Goal: Information Seeking & Learning: Learn about a topic

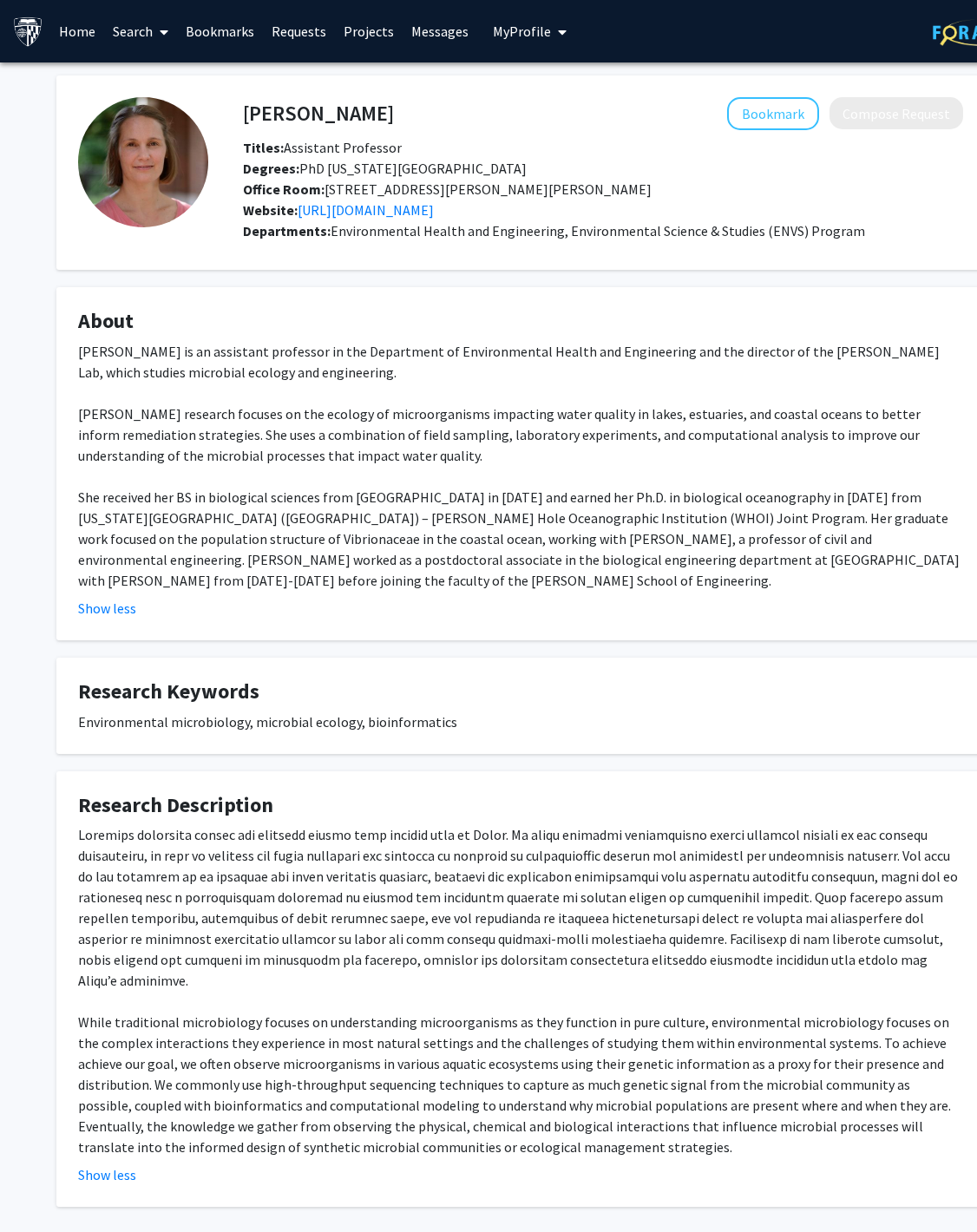
scroll to position [61, 0]
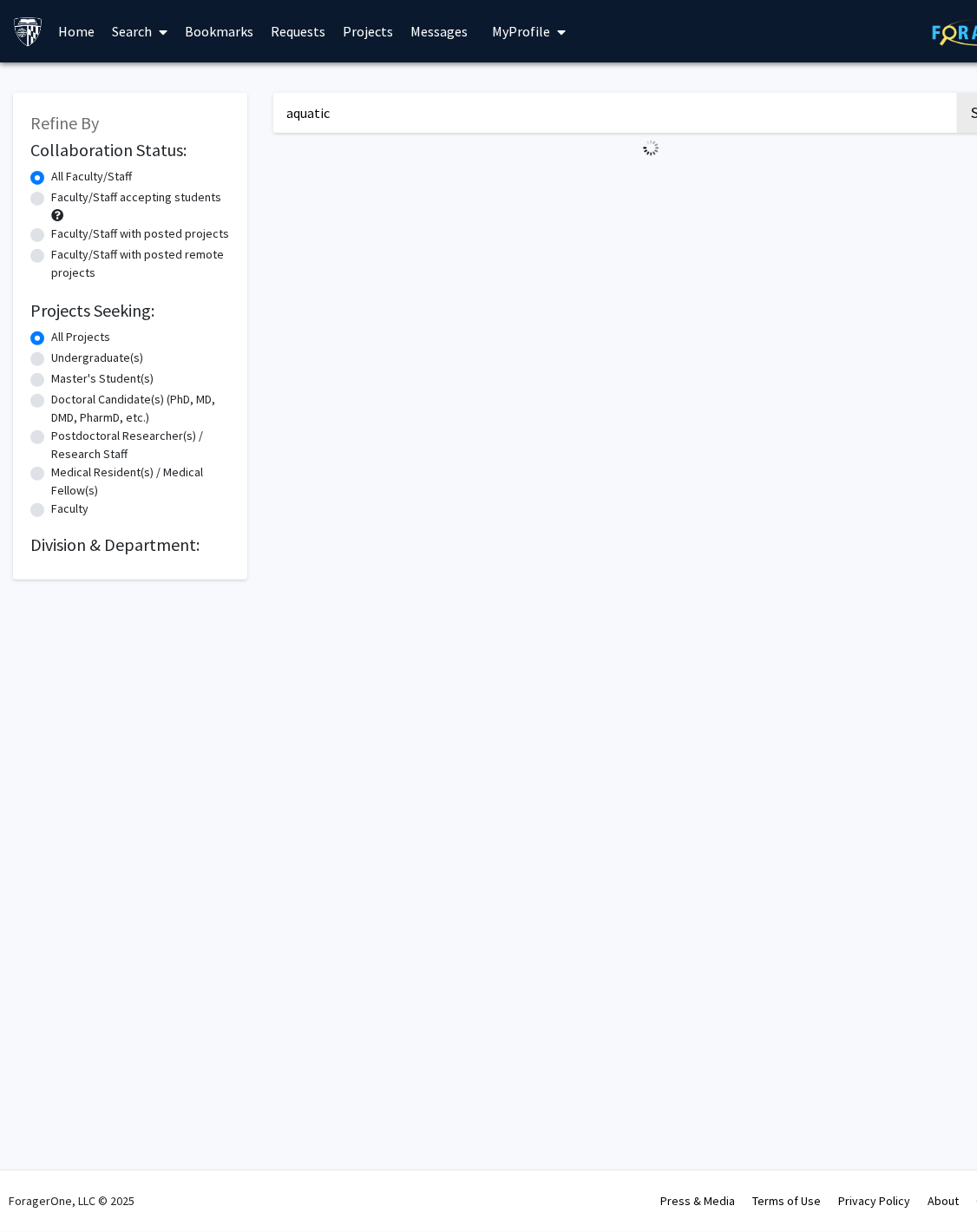
scroll to position [0, 64]
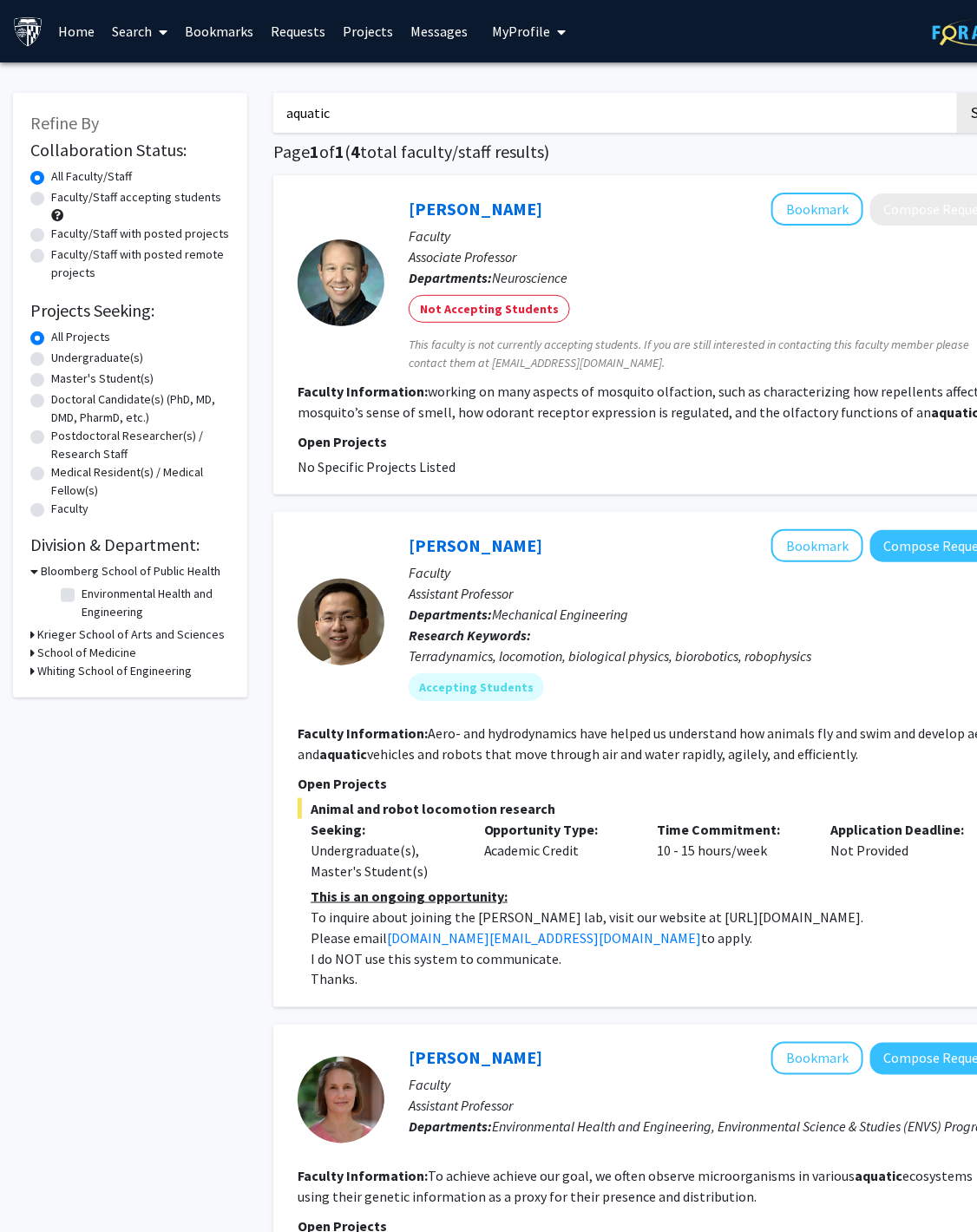
click at [335, 128] on input "aquatic" at bounding box center [613, 112] width 680 height 40
type input "economics"
click at [957, 93] on button "Search" at bounding box center [992, 112] width 71 height 40
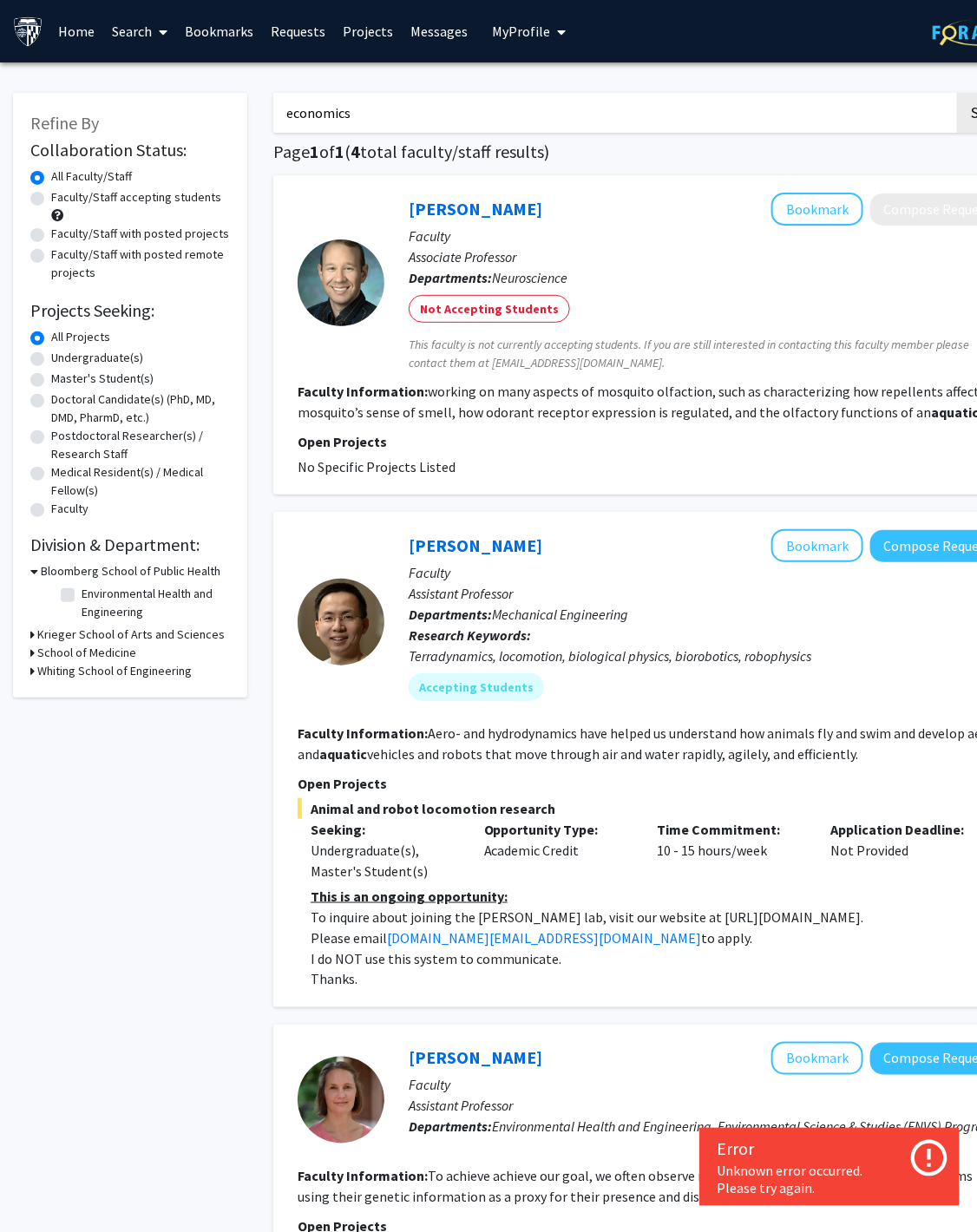
click at [947, 47] on link at bounding box center [987, 31] width 109 height 61
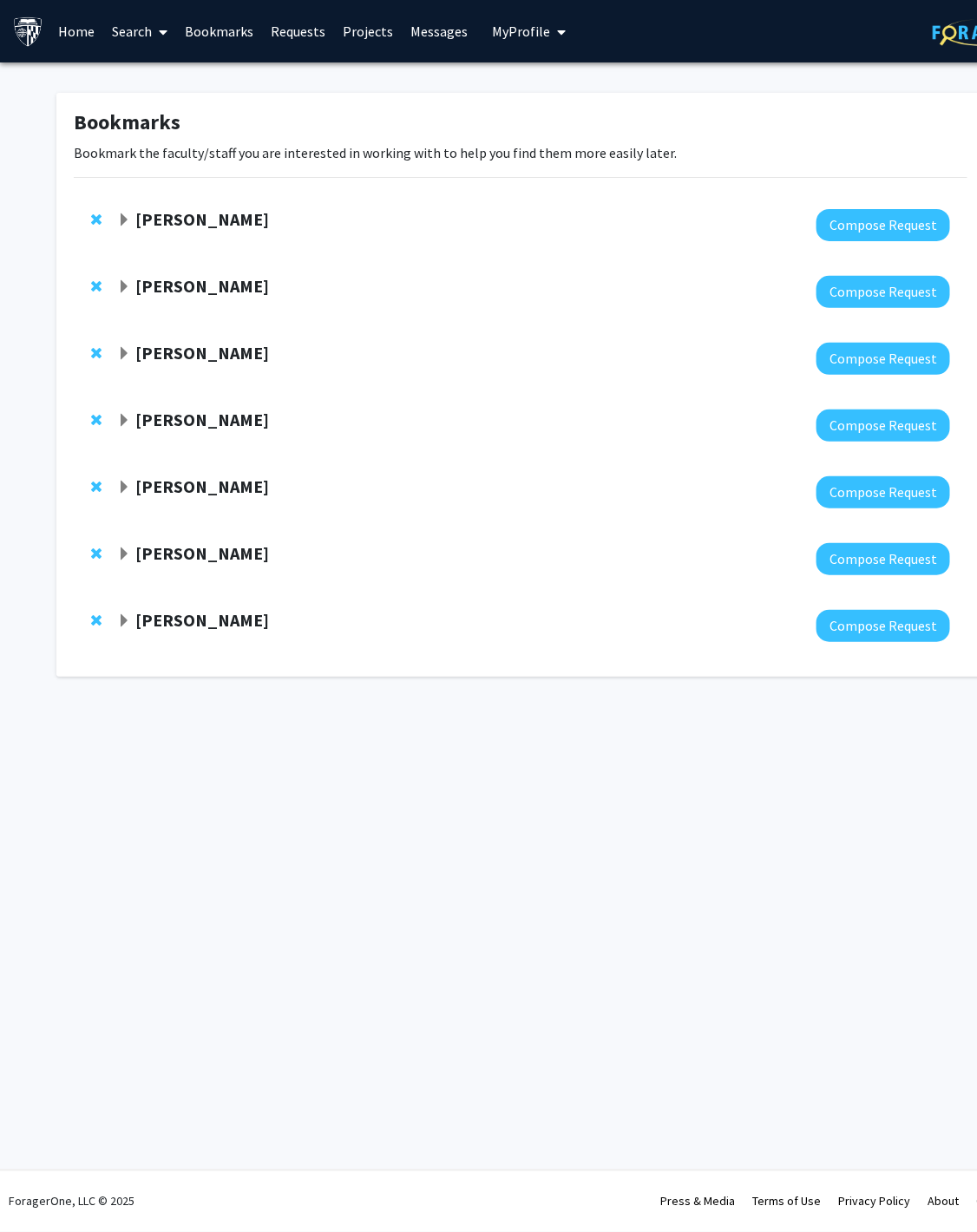
click at [359, 98] on div "Bookmarks Bookmark the faculty/staff you are interested in working with to help…" at bounding box center [520, 385] width 928 height 584
click at [142, 37] on link "Search" at bounding box center [140, 31] width 73 height 61
click at [140, 82] on span "Faculty/Staff" at bounding box center [168, 80] width 127 height 35
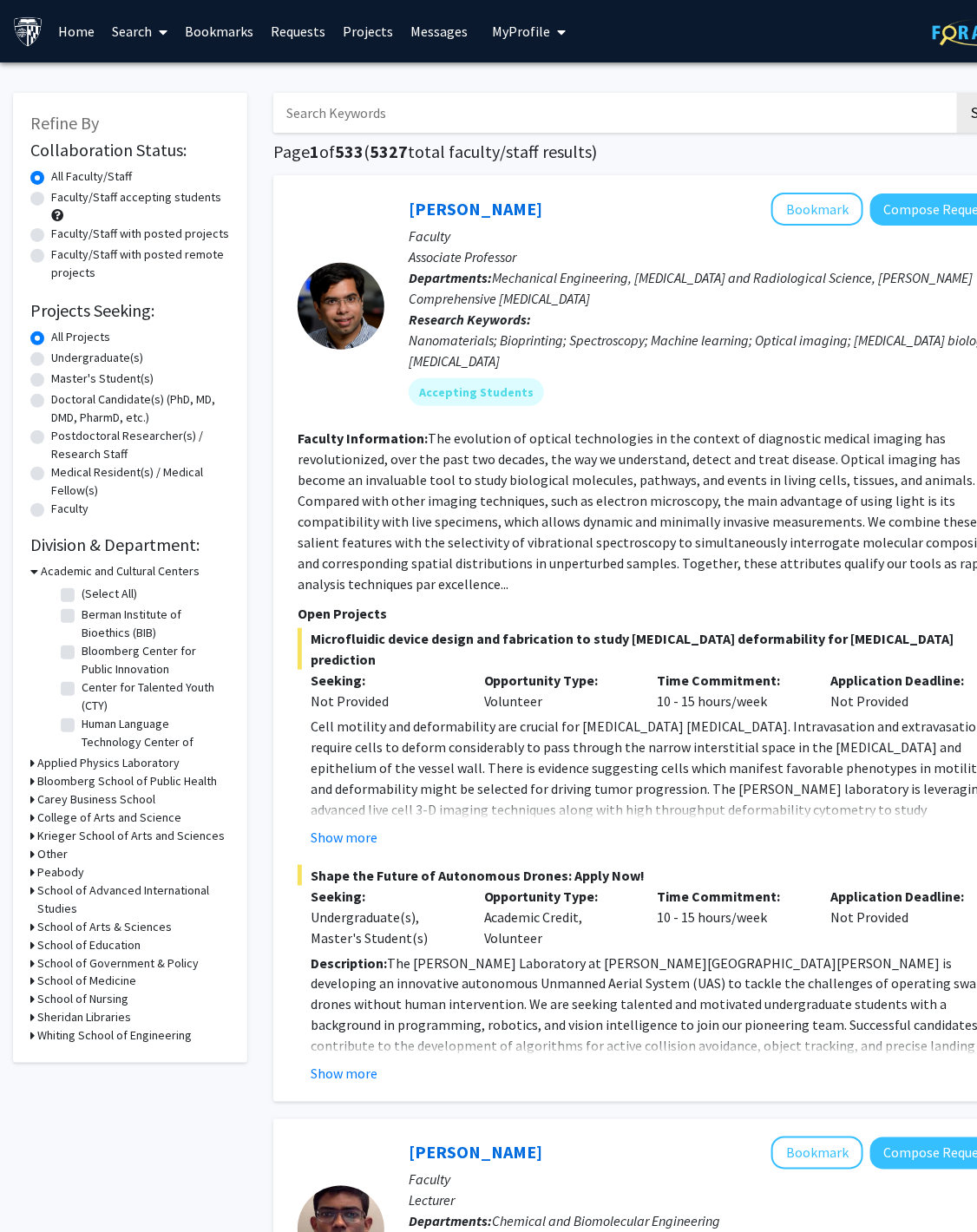
click at [345, 105] on input "Search Keywords" at bounding box center [613, 112] width 680 height 40
type input "tornheim"
click at [957, 93] on button "Search" at bounding box center [992, 112] width 71 height 40
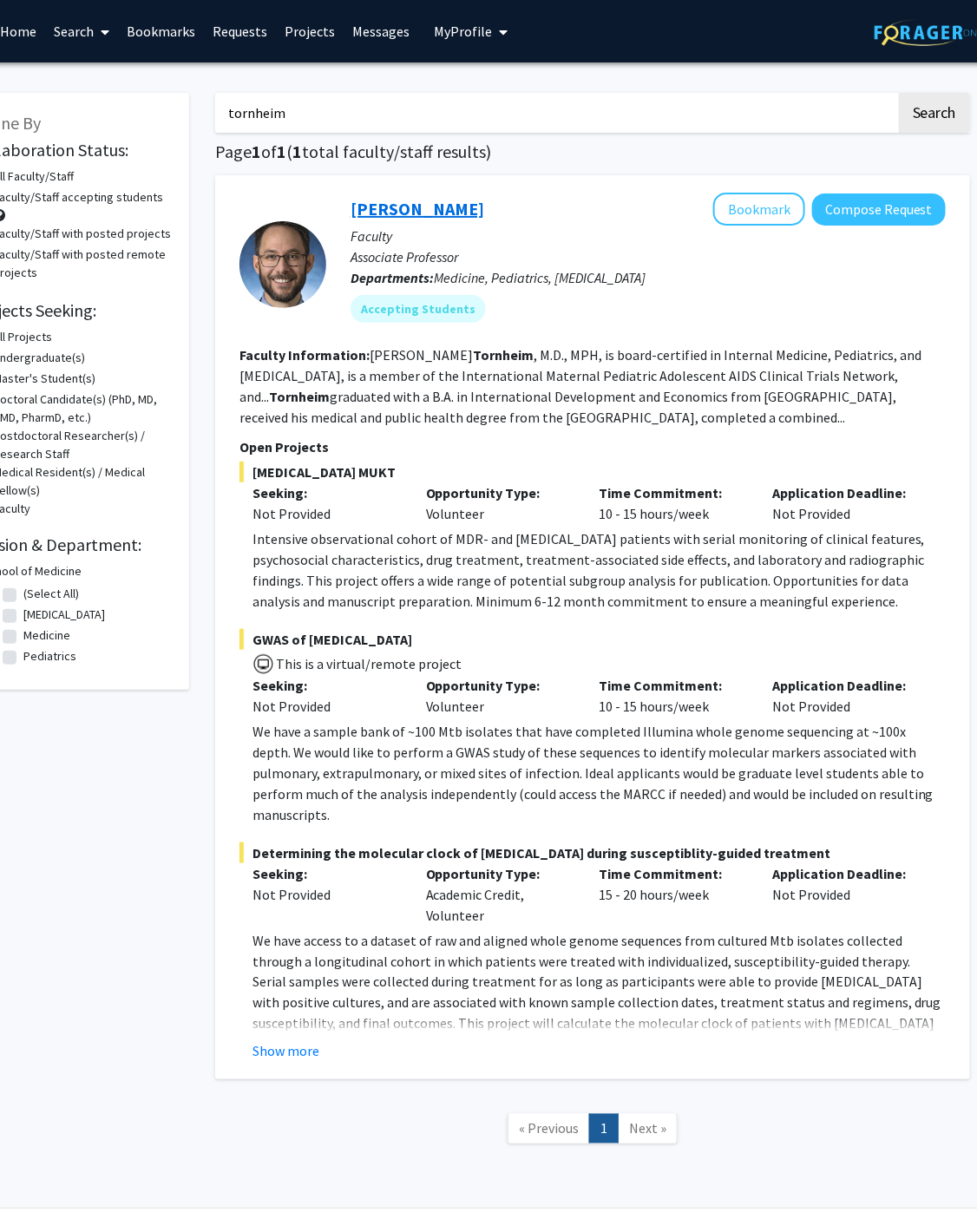
scroll to position [0, 64]
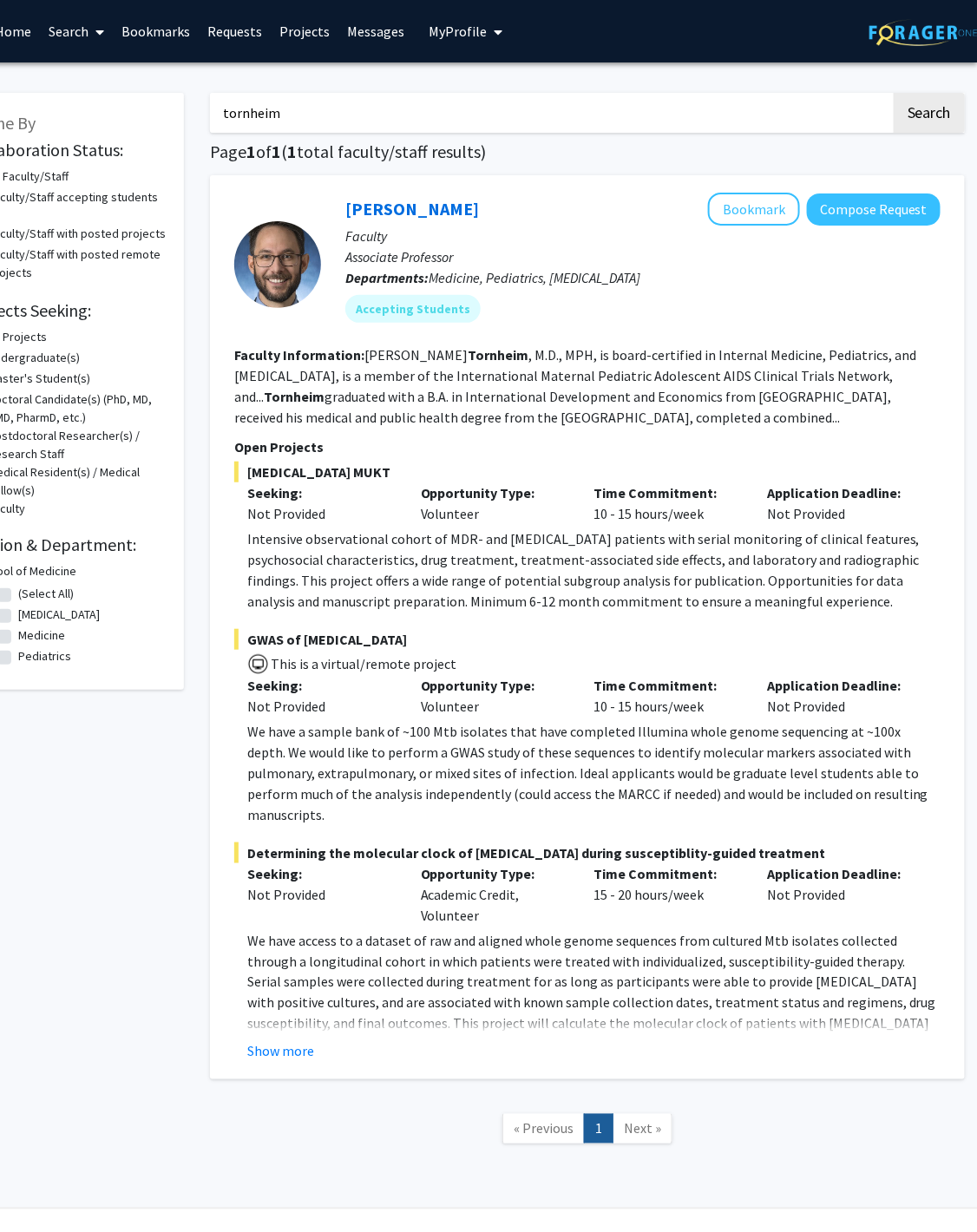
click at [450, 738] on p "We have a sample bank of ~100 Mtb isolates that have completed Illumina whole g…" at bounding box center [593, 773] width 693 height 104
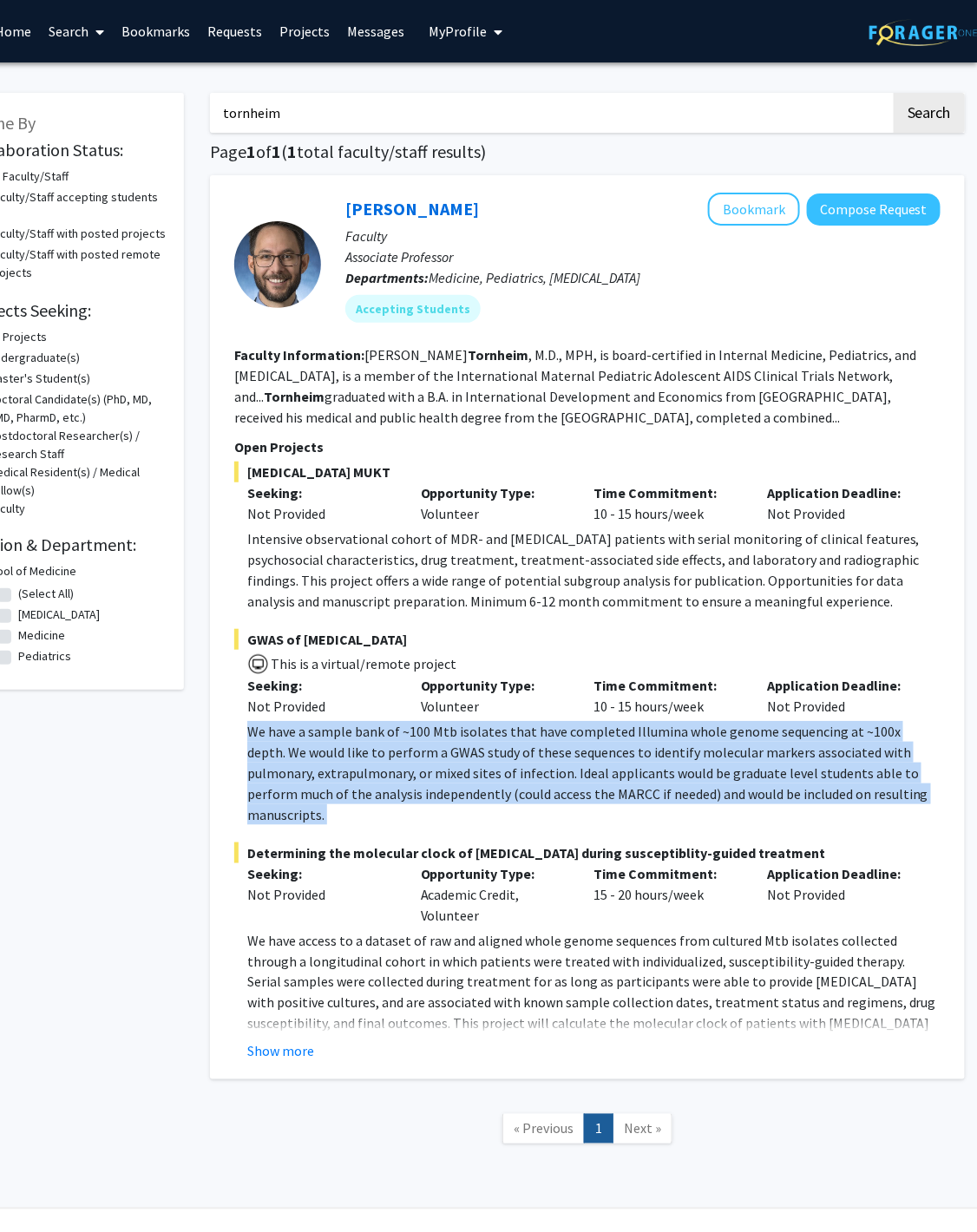
click at [450, 738] on p "We have a sample bank of ~100 Mtb isolates that have completed Illumina whole g…" at bounding box center [593, 773] width 693 height 104
click at [494, 746] on p "We have a sample bank of ~100 Mtb isolates that have completed Illumina whole g…" at bounding box center [593, 773] width 693 height 104
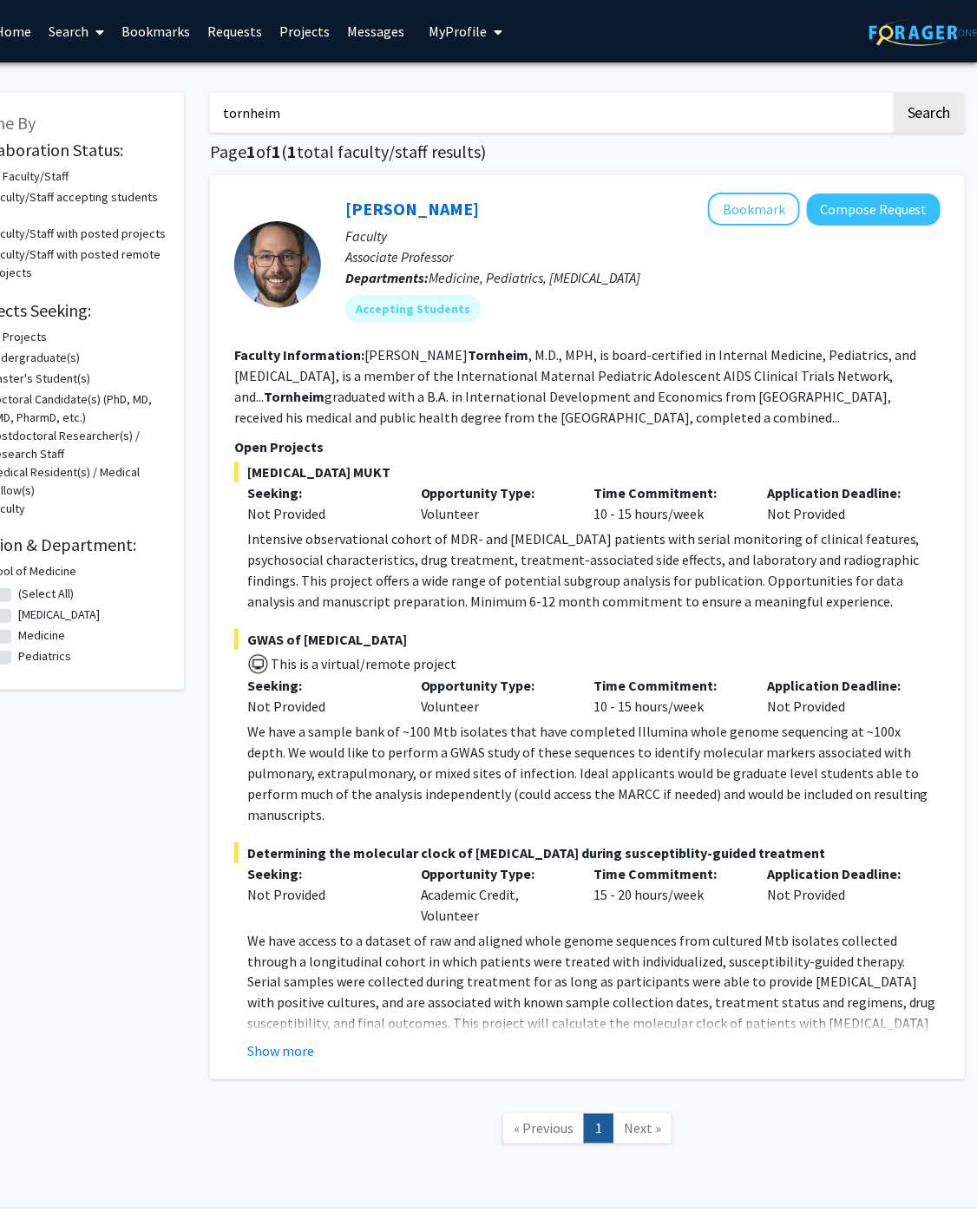
drag, startPoint x: 512, startPoint y: 752, endPoint x: 543, endPoint y: 759, distance: 31.8
click at [541, 759] on p "We have a sample bank of ~100 Mtb isolates that have completed Illumina whole g…" at bounding box center [593, 773] width 693 height 104
click at [543, 759] on p "We have a sample bank of ~100 Mtb isolates that have completed Illumina whole g…" at bounding box center [593, 773] width 693 height 104
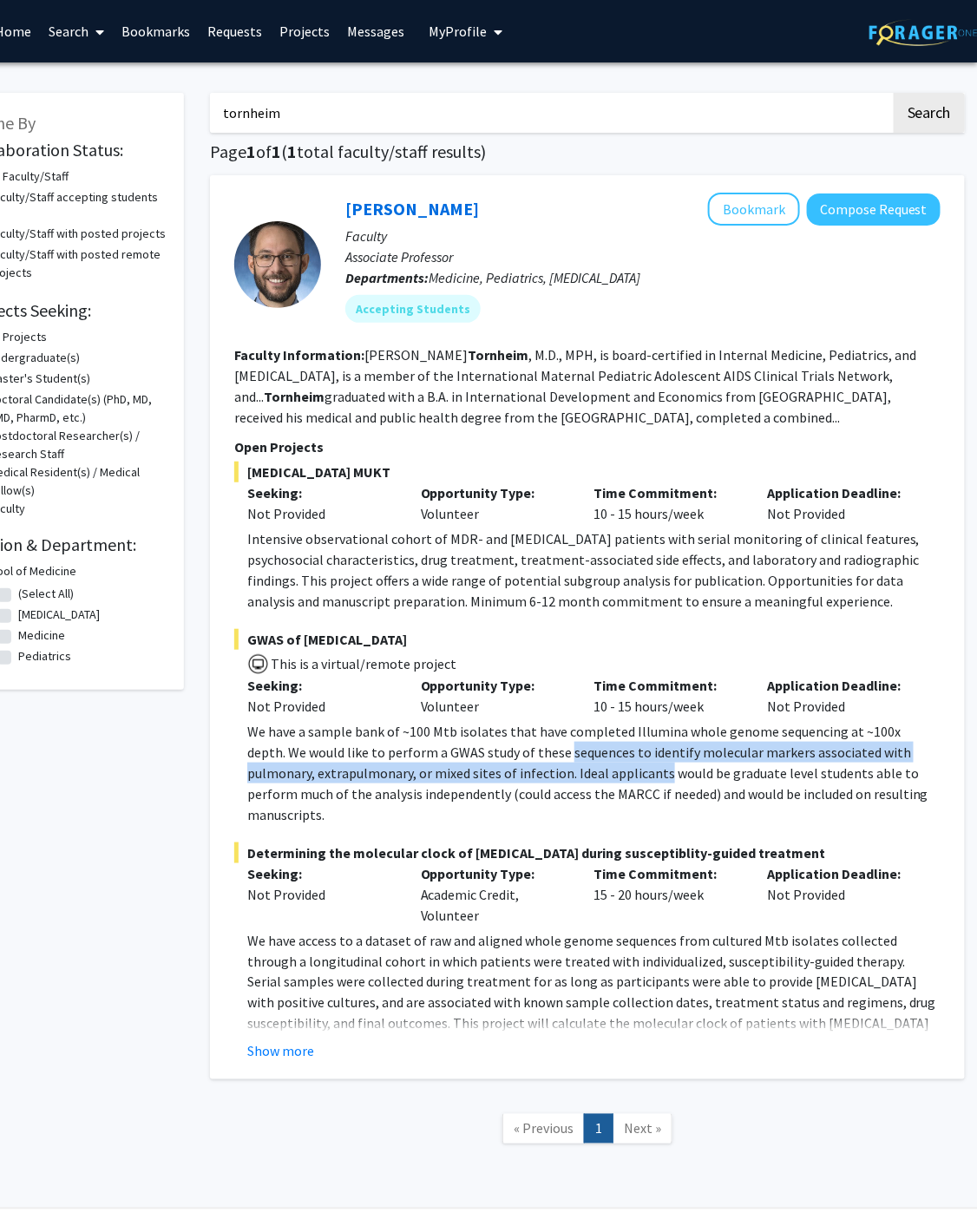
drag, startPoint x: 543, startPoint y: 759, endPoint x: 586, endPoint y: 773, distance: 45.2
click at [585, 773] on p "We have a sample bank of ~100 Mtb isolates that have completed Illumina whole g…" at bounding box center [593, 773] width 693 height 104
click at [586, 773] on p "We have a sample bank of ~100 Mtb isolates that have completed Illumina whole g…" at bounding box center [593, 773] width 693 height 104
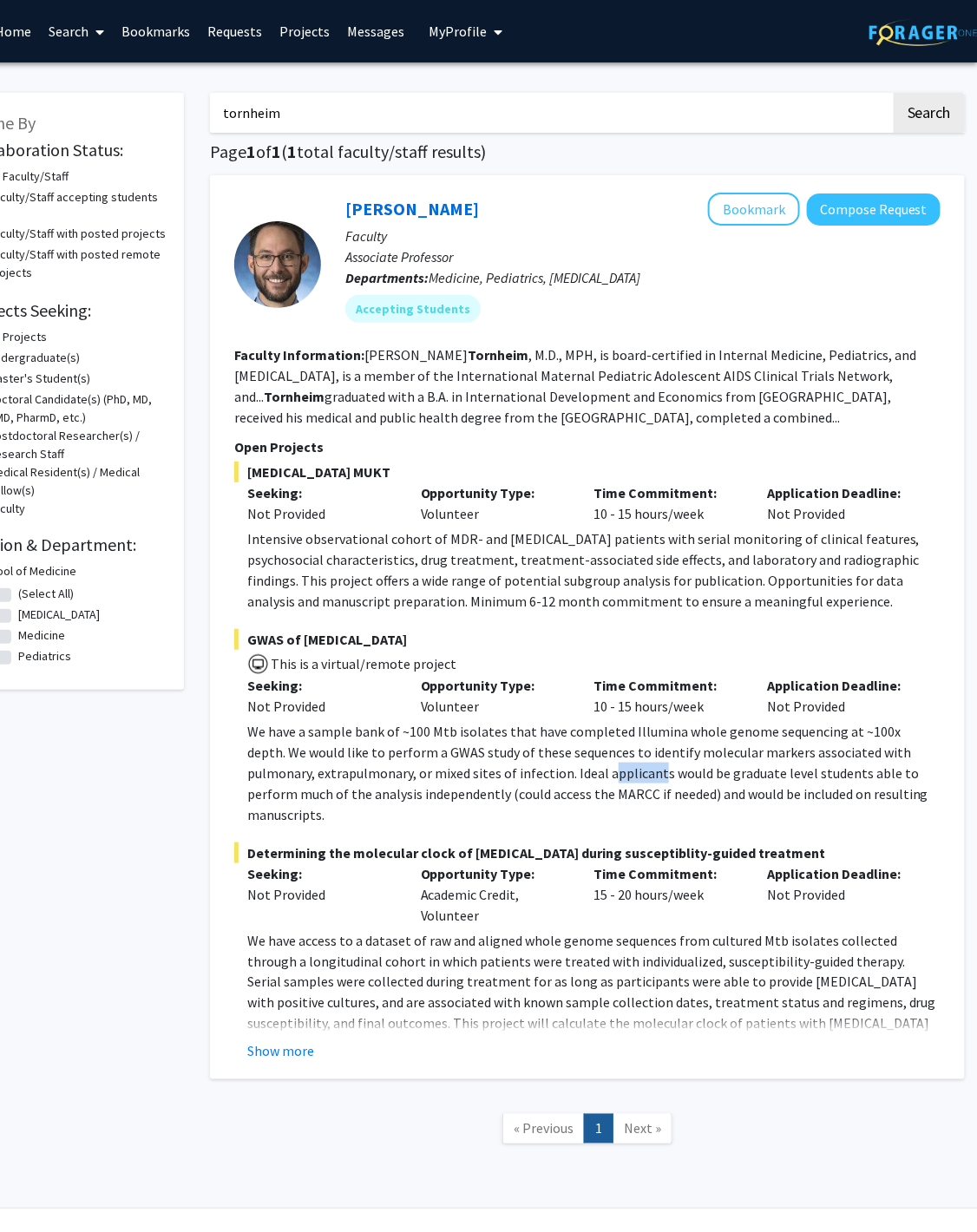
drag, startPoint x: 586, startPoint y: 773, endPoint x: 536, endPoint y: 773, distance: 50.0
click at [536, 773] on p "We have a sample bank of ~100 Mtb isolates that have completed Illumina whole g…" at bounding box center [593, 773] width 693 height 104
click at [297, 1040] on button "Show more" at bounding box center [280, 1051] width 67 height 21
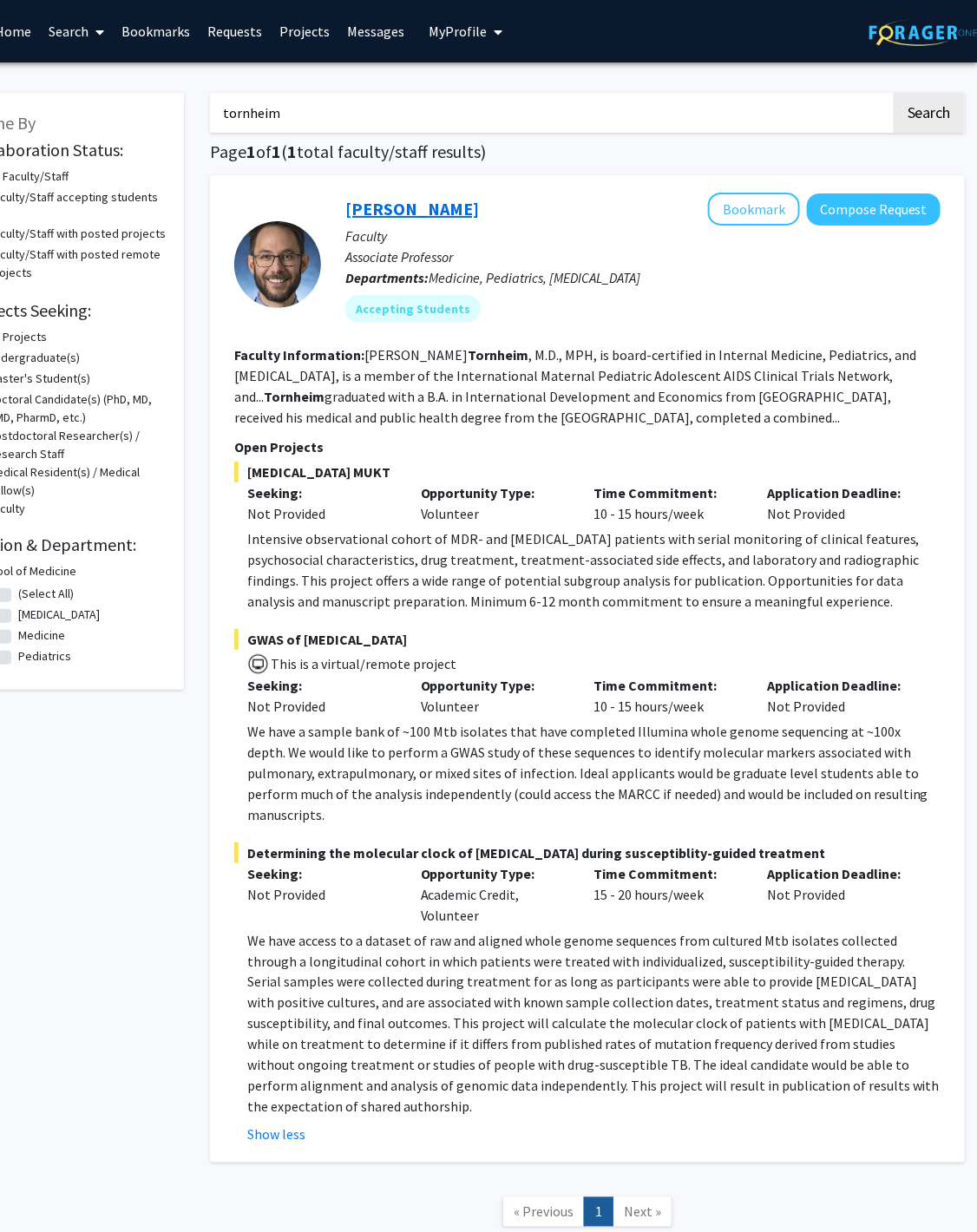
click at [446, 208] on link "Jeffrey Tornheim" at bounding box center [412, 209] width 134 height 22
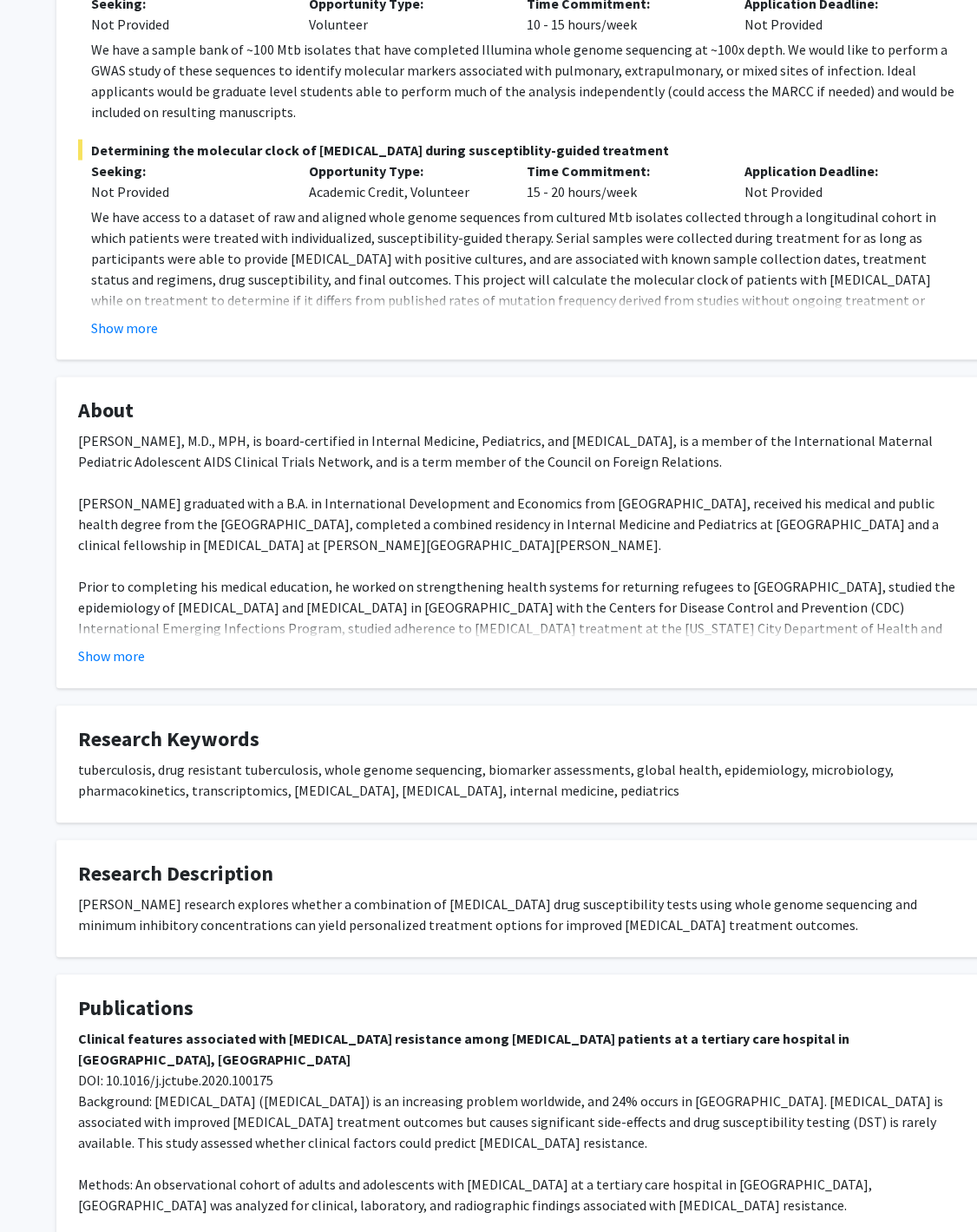
scroll to position [727, 0]
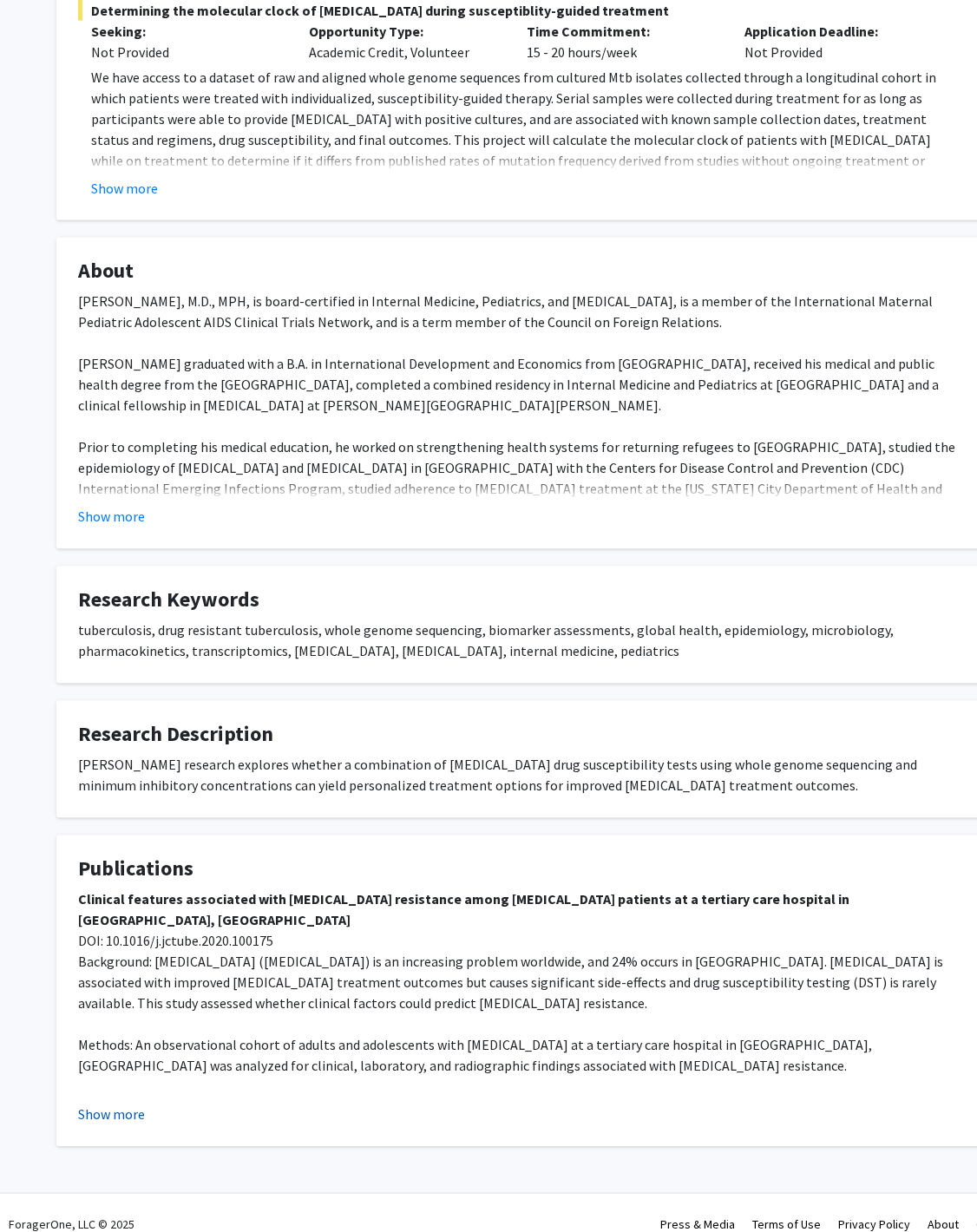
click at [129, 1104] on button "Show more" at bounding box center [111, 1114] width 67 height 21
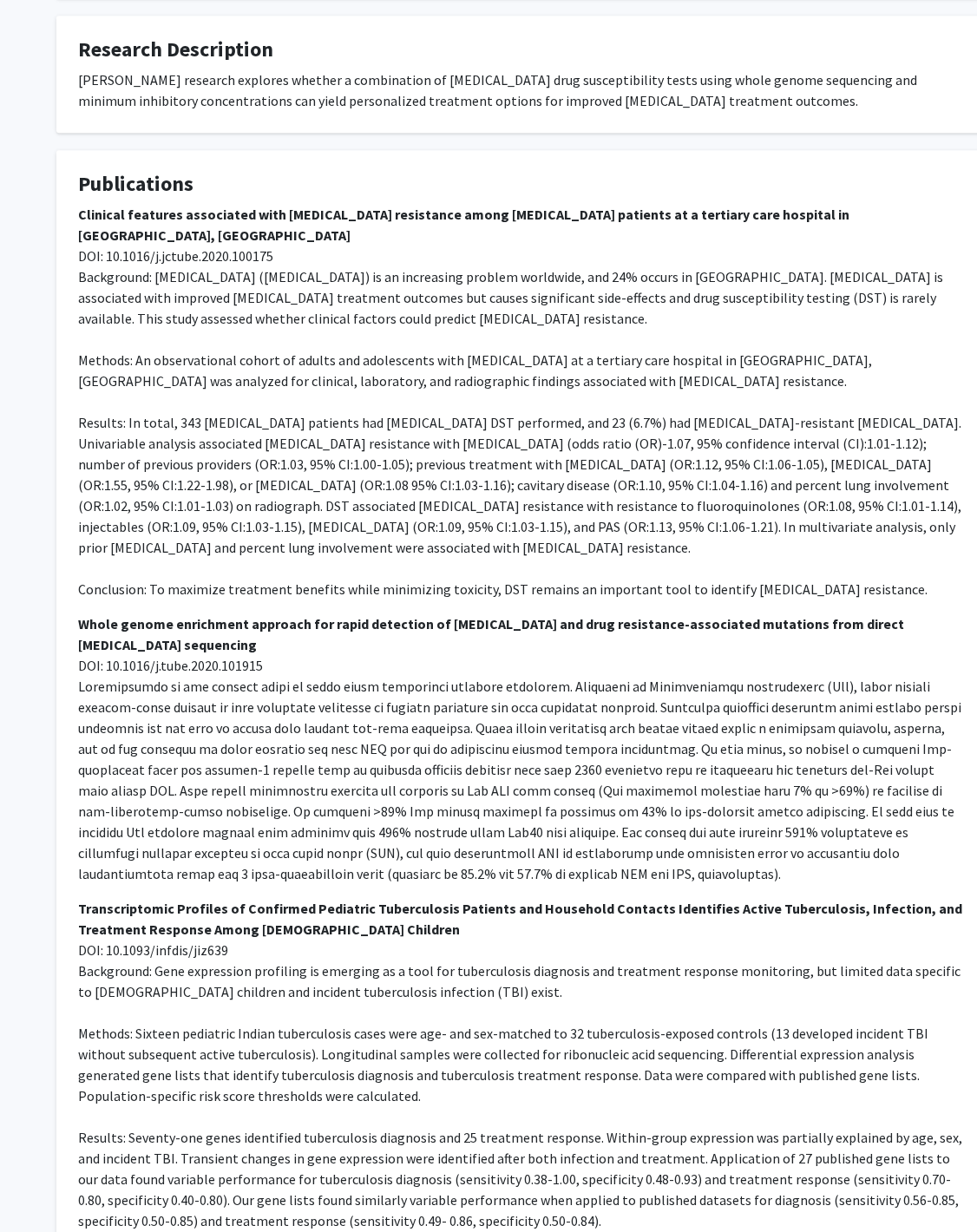
scroll to position [0, 0]
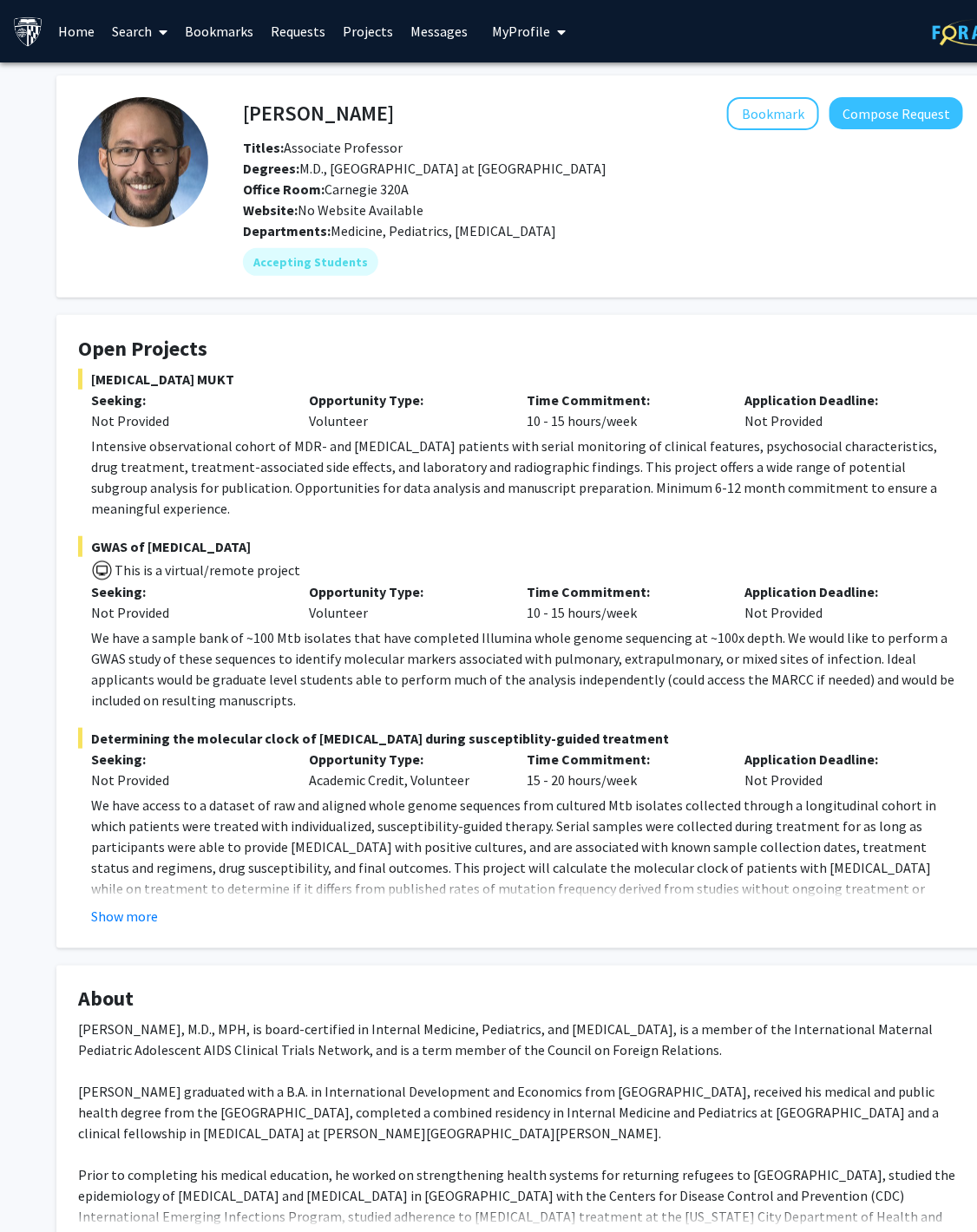
click at [159, 25] on icon at bounding box center [163, 31] width 8 height 14
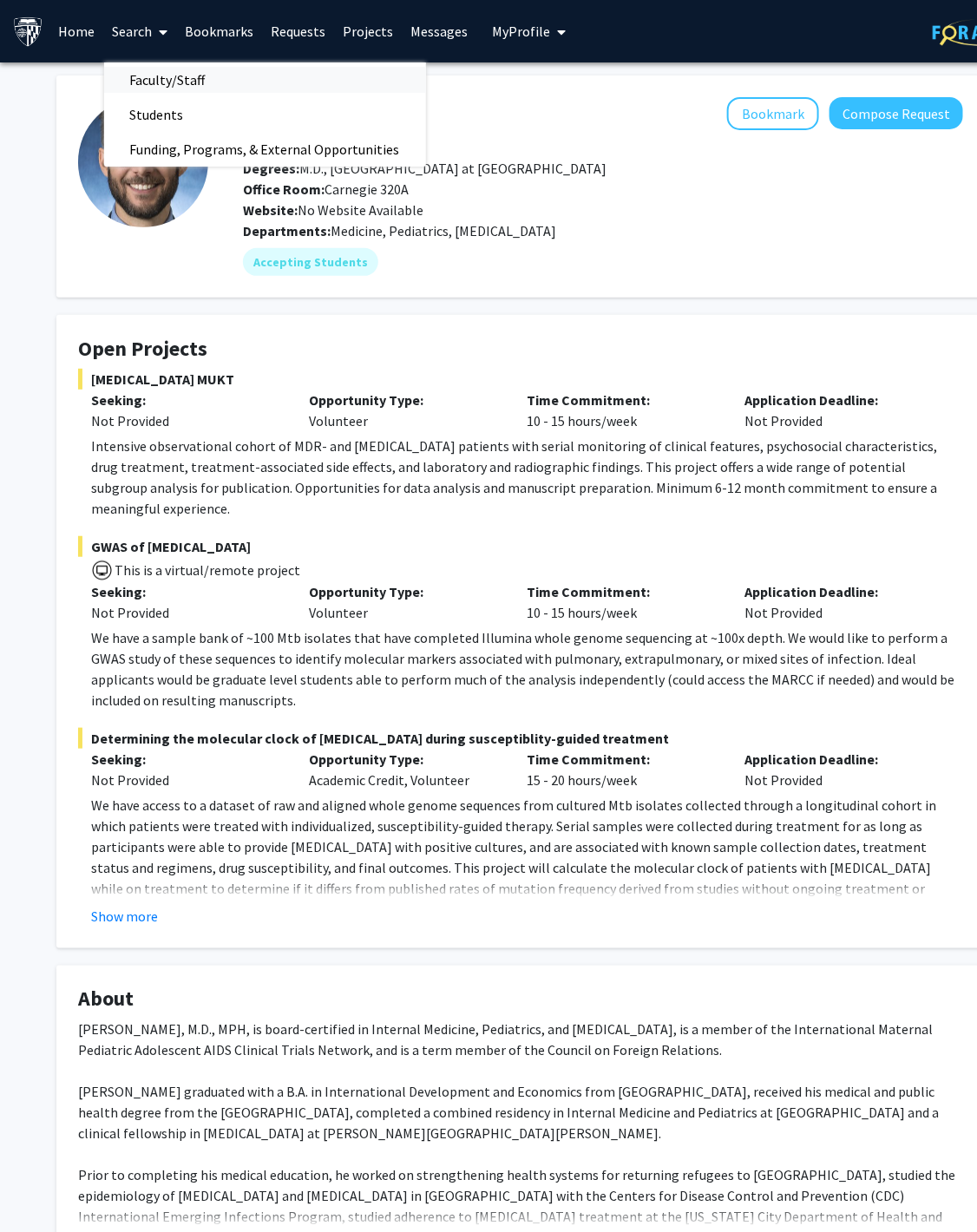
click at [142, 66] on span "Faculty/Staff" at bounding box center [168, 80] width 127 height 35
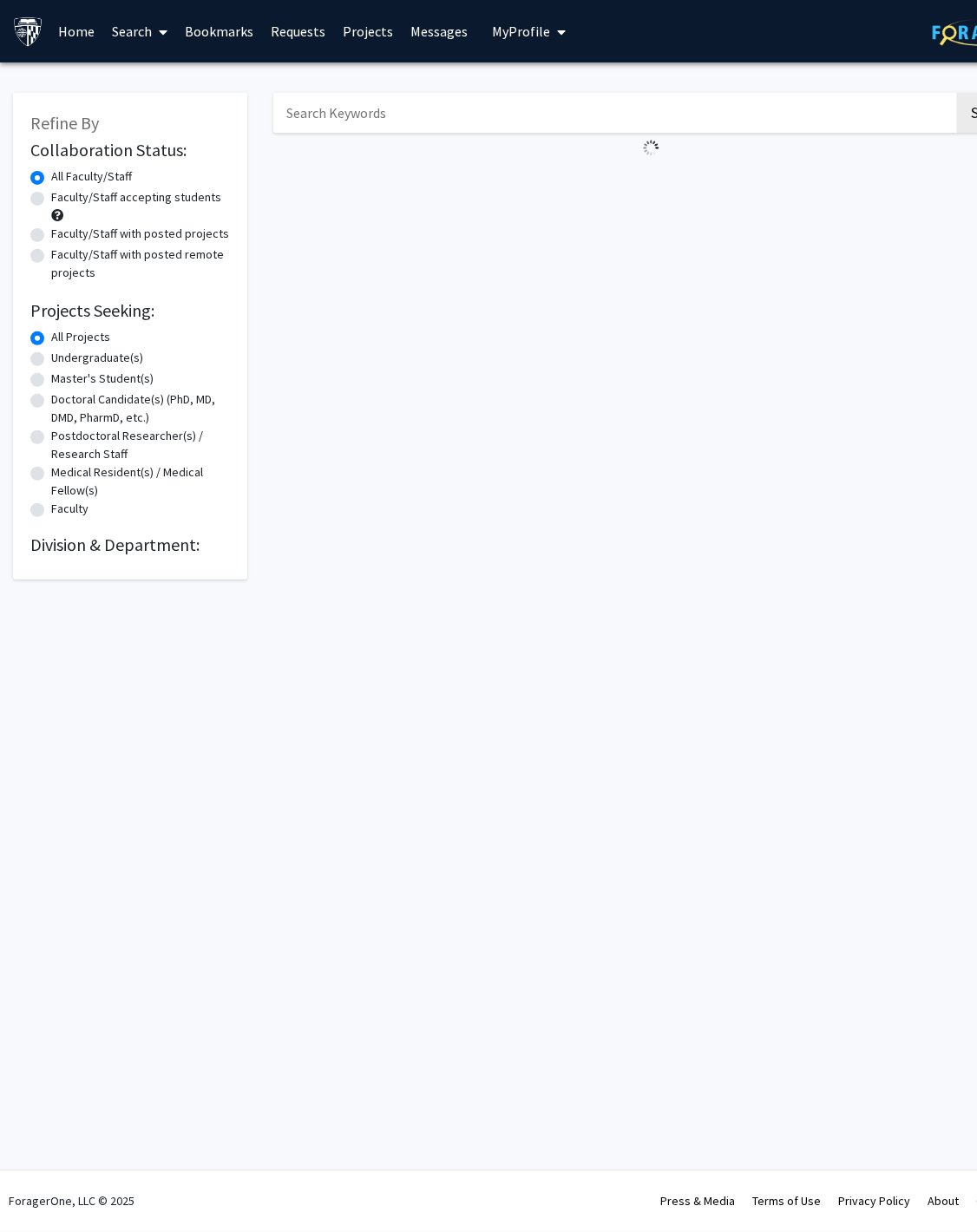
click at [311, 120] on input "Search Keywords" at bounding box center [613, 112] width 680 height 40
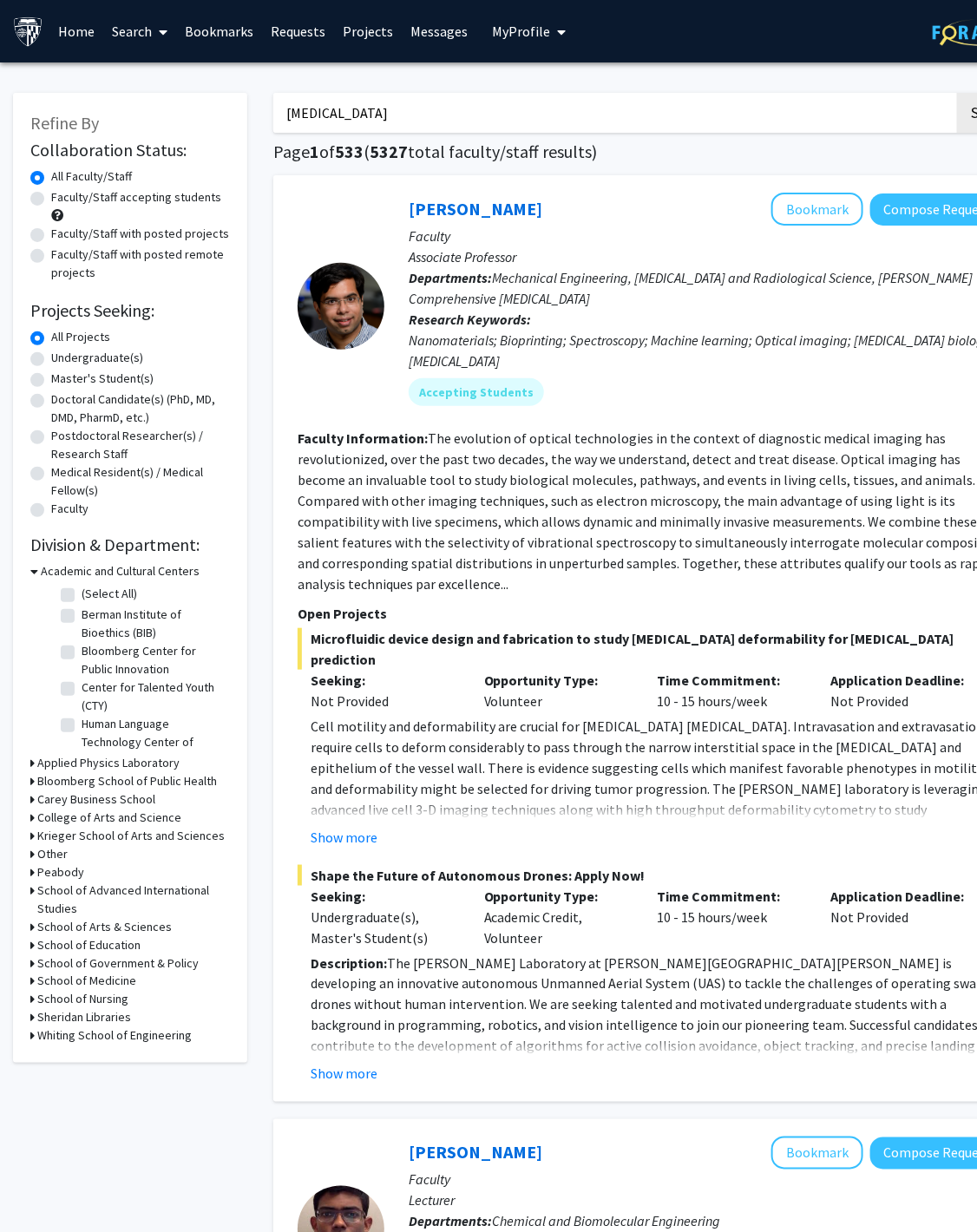
type input "radiology"
click at [957, 93] on button "Search" at bounding box center [992, 112] width 71 height 40
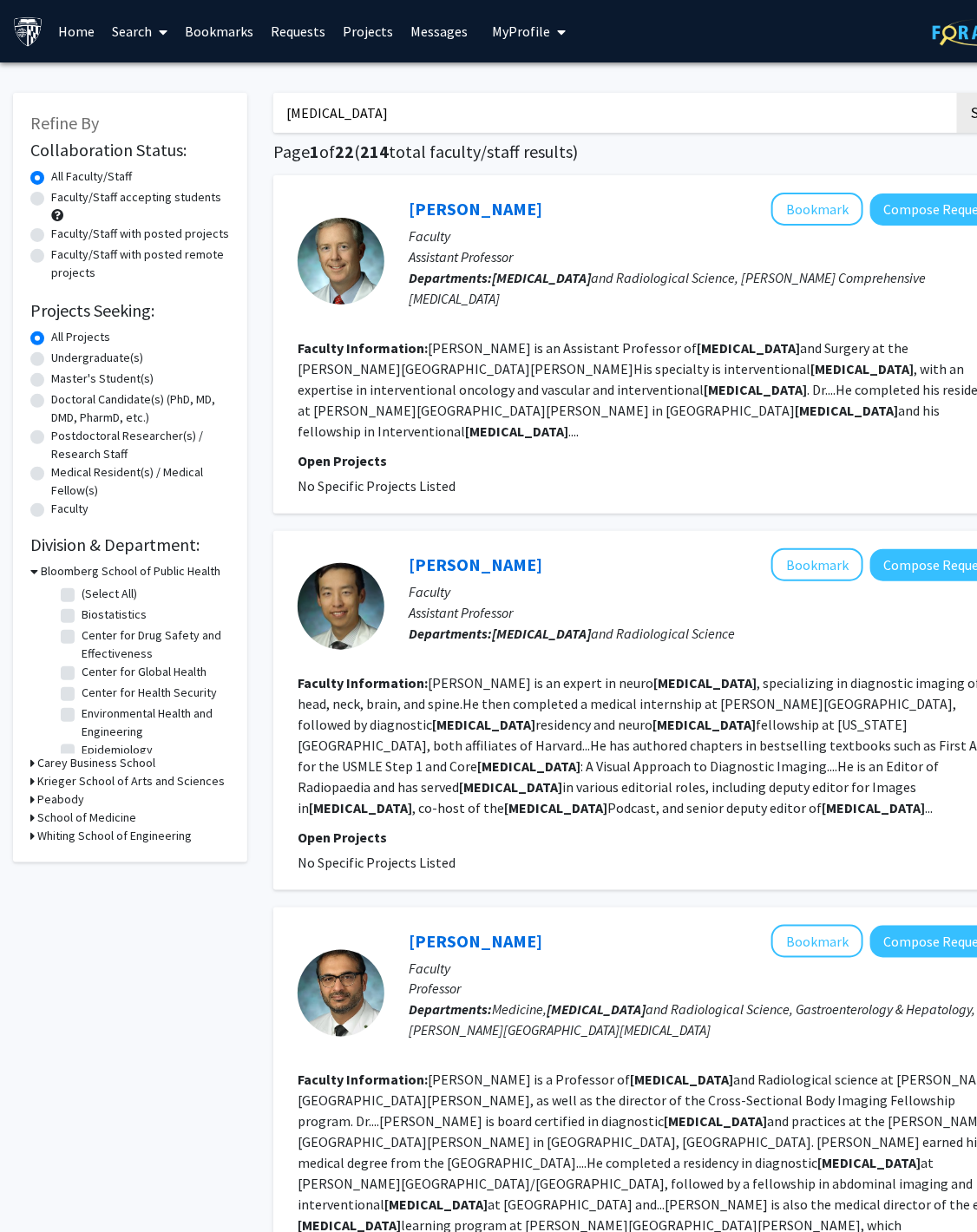
click at [166, 232] on label "Faculty/Staff with posted projects" at bounding box center [140, 234] width 178 height 18
click at [63, 232] on input "Faculty/Staff with posted projects" at bounding box center [57, 230] width 11 height 11
radio input "true"
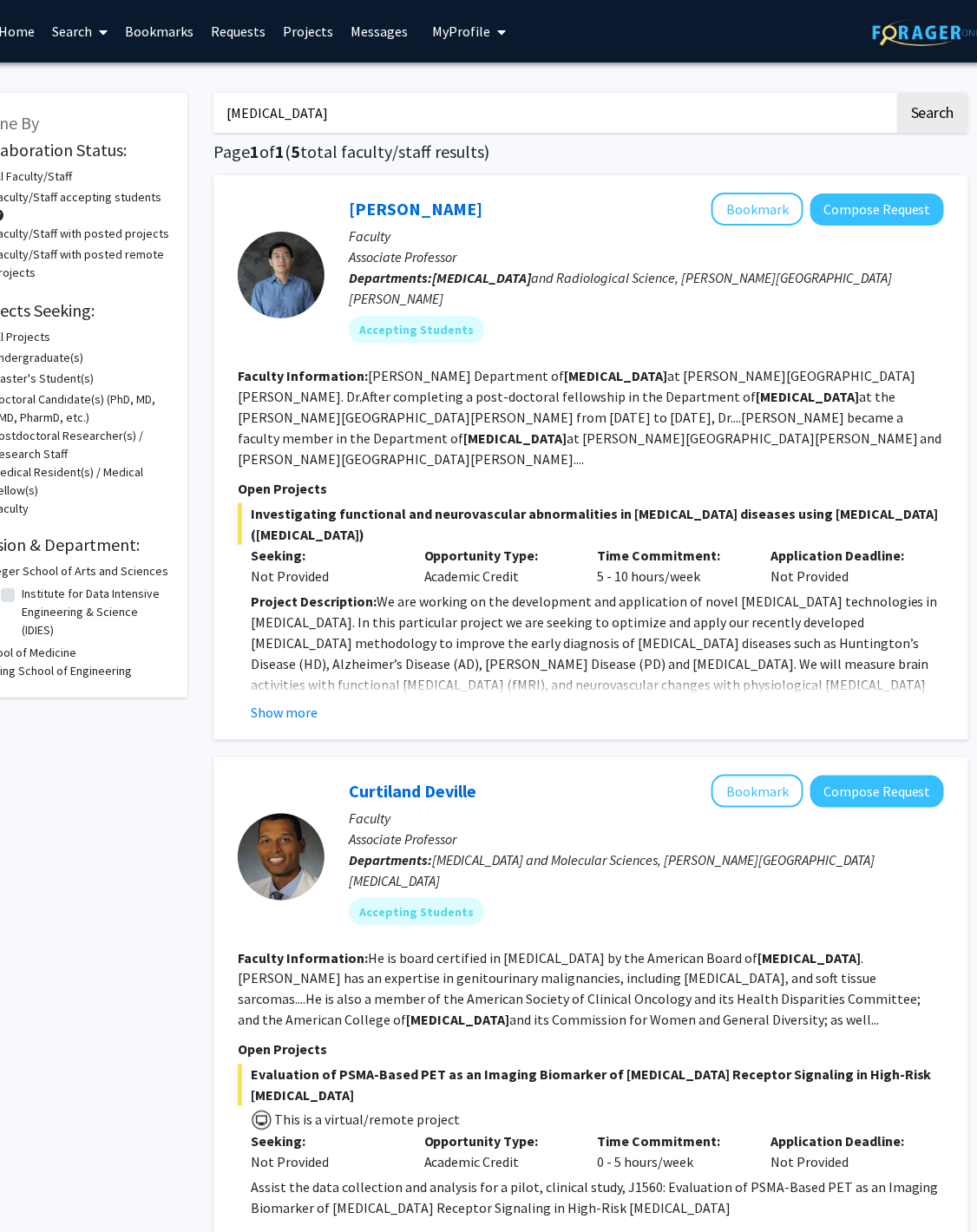
scroll to position [0, 64]
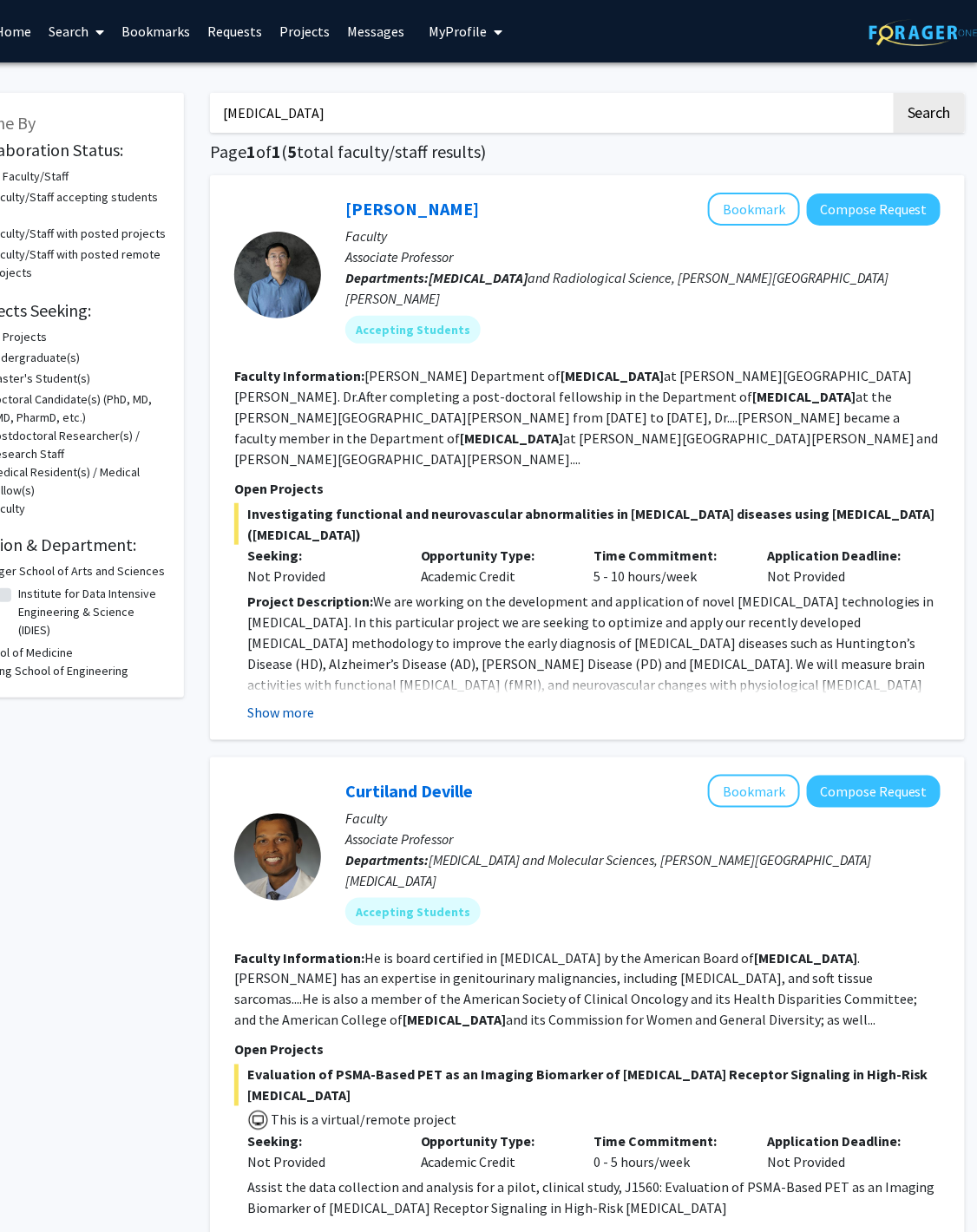
click at [306, 702] on button "Show more" at bounding box center [280, 712] width 67 height 21
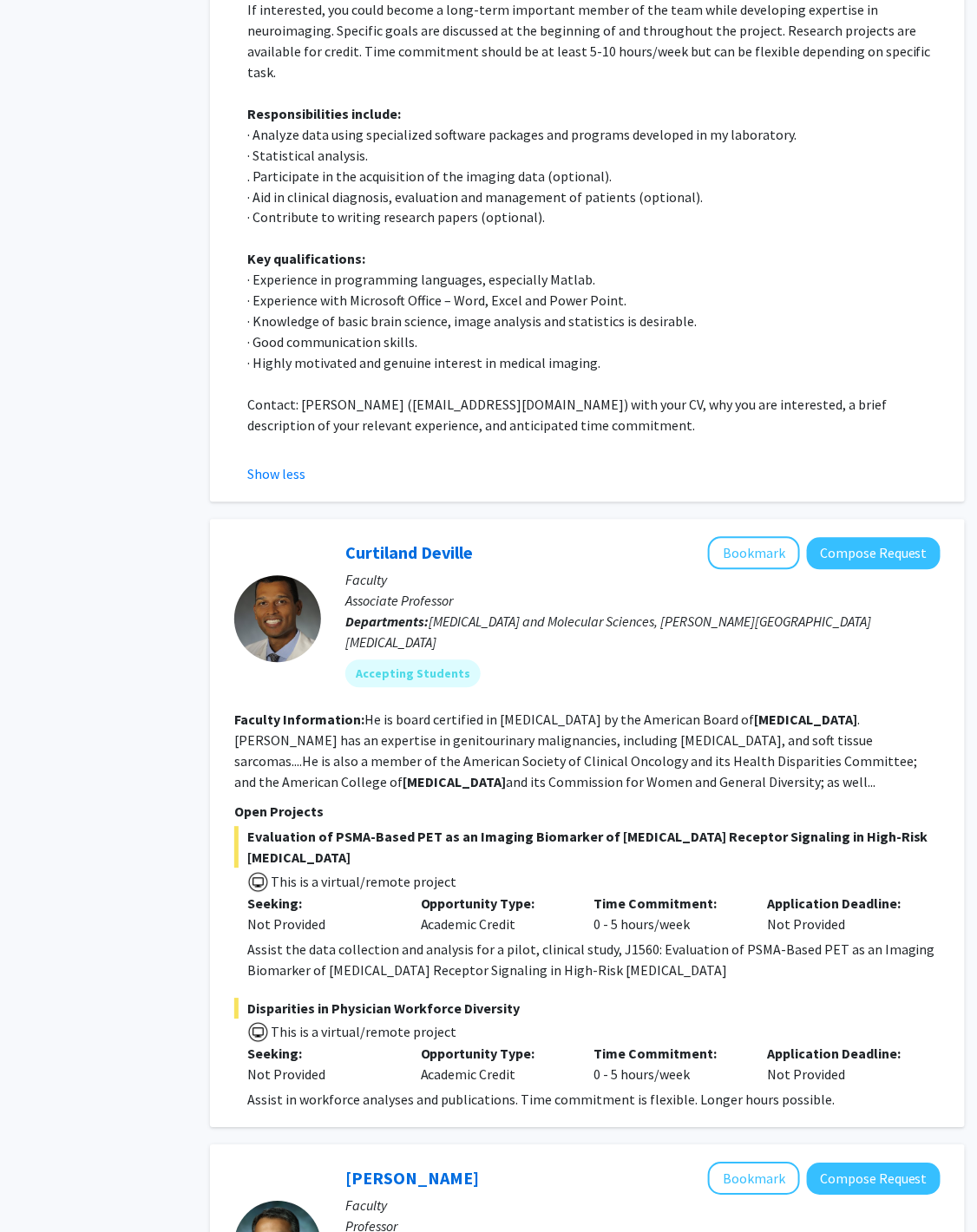
scroll to position [760, 64]
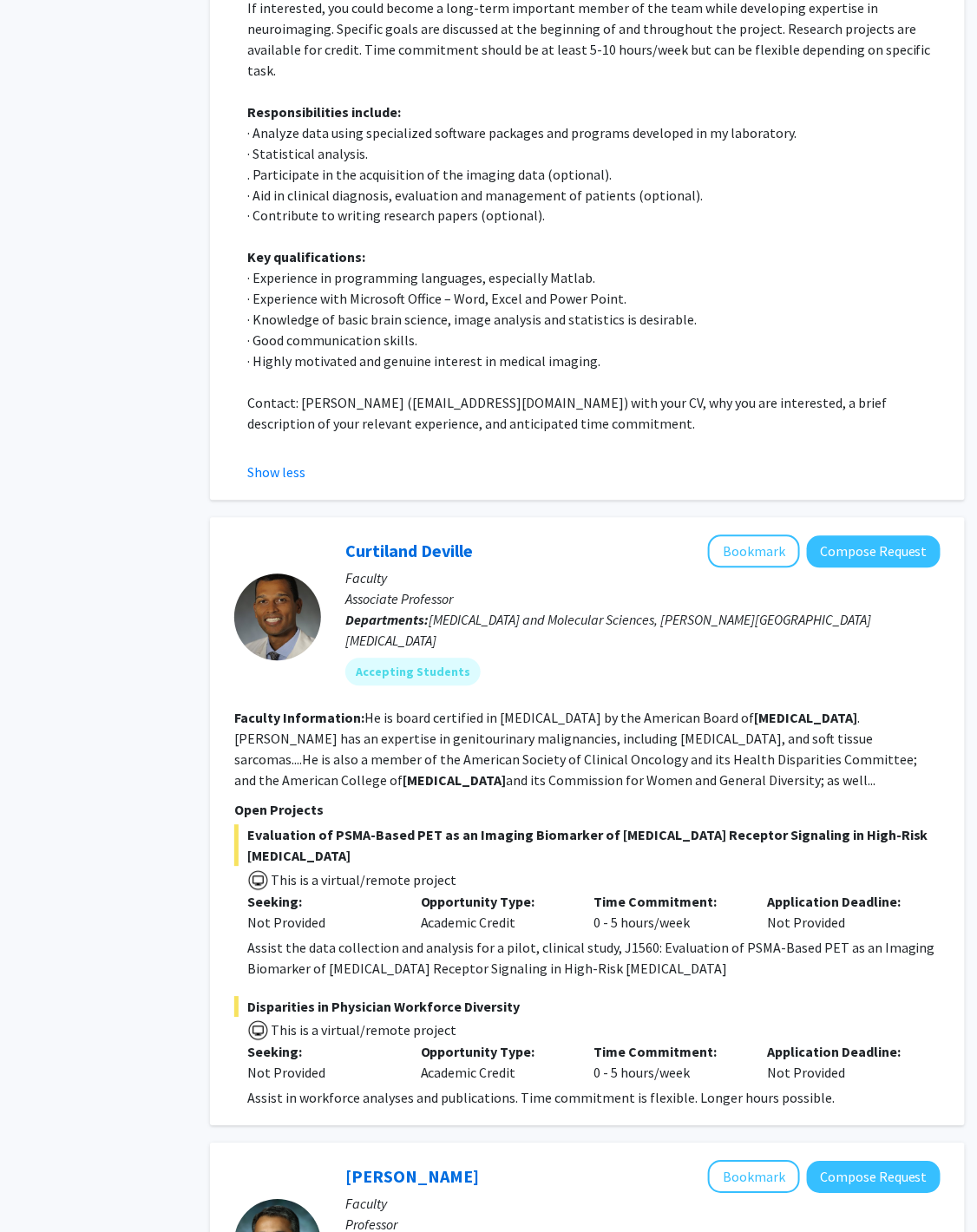
click at [368, 937] on div "Assist the data collection and analysis for a pilot, clinical study, J1560: Eva…" at bounding box center [593, 958] width 693 height 41
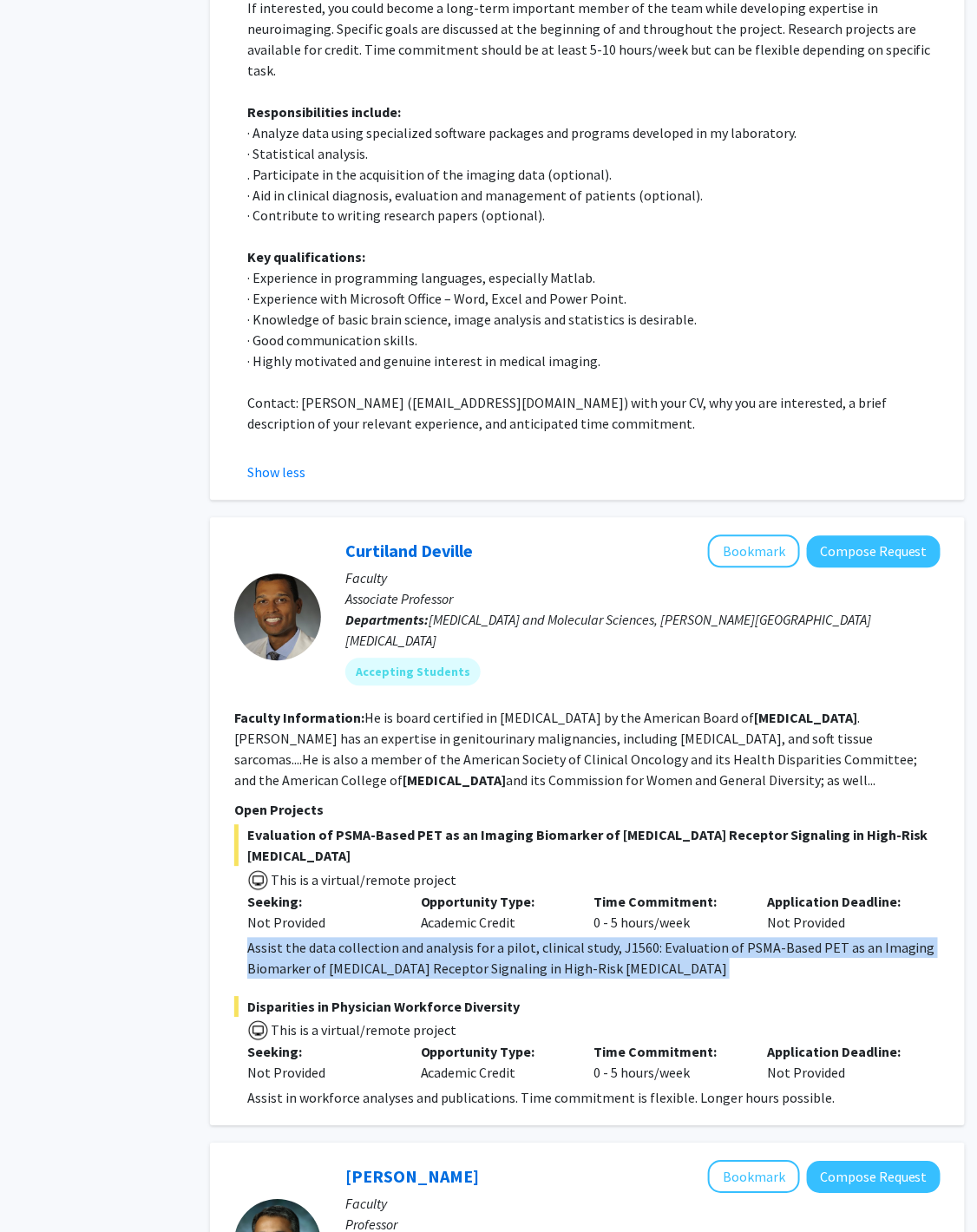
click at [368, 937] on div "Assist the data collection and analysis for a pilot, clinical study, J1560: Eva…" at bounding box center [593, 958] width 693 height 41
click at [386, 937] on div "Assist the data collection and analysis for a pilot, clinical study, J1560: Eva…" at bounding box center [593, 958] width 693 height 41
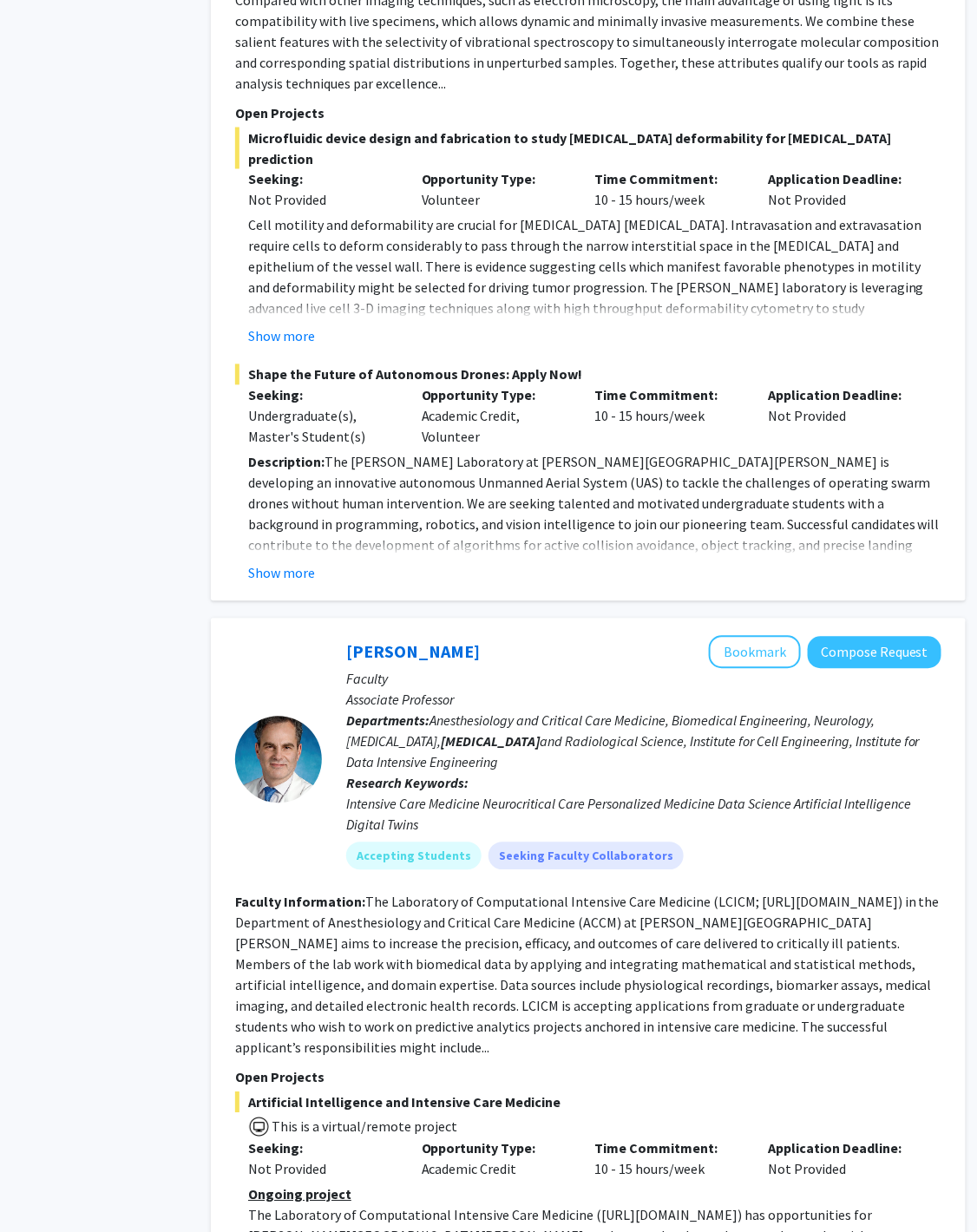
scroll to position [2867, 63]
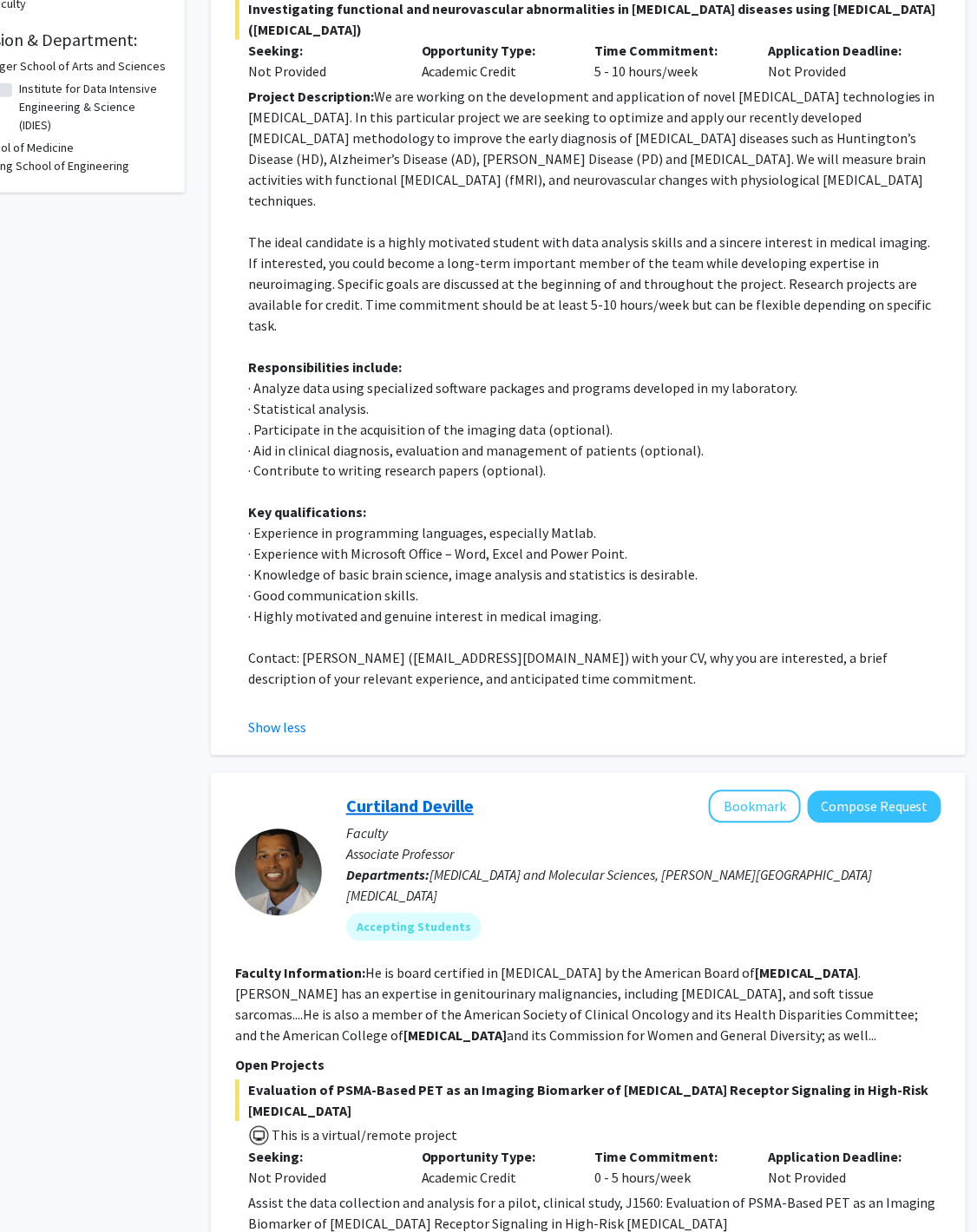
click at [444, 796] on link "Curtiland Deville" at bounding box center [410, 807] width 127 height 22
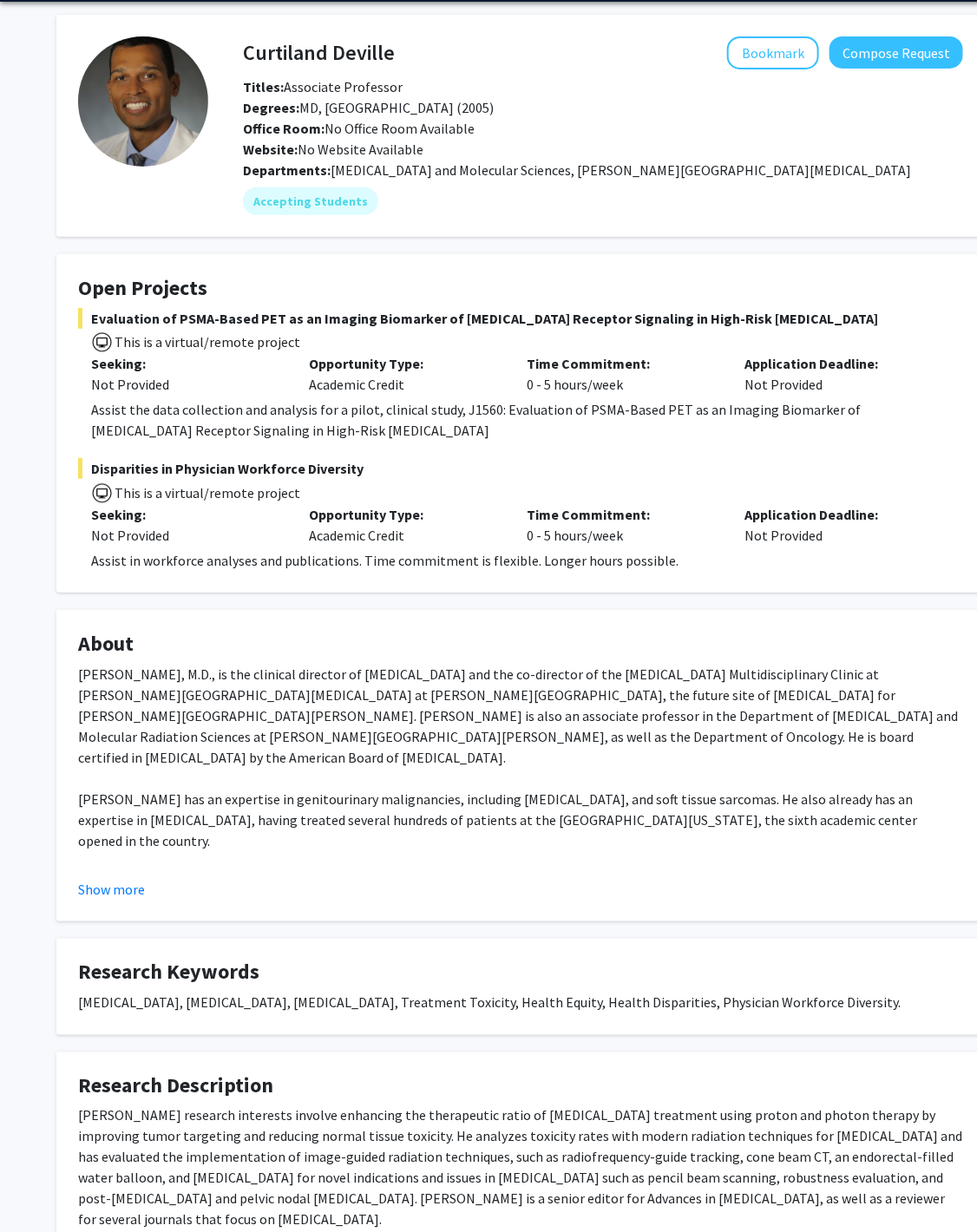
scroll to position [63, 0]
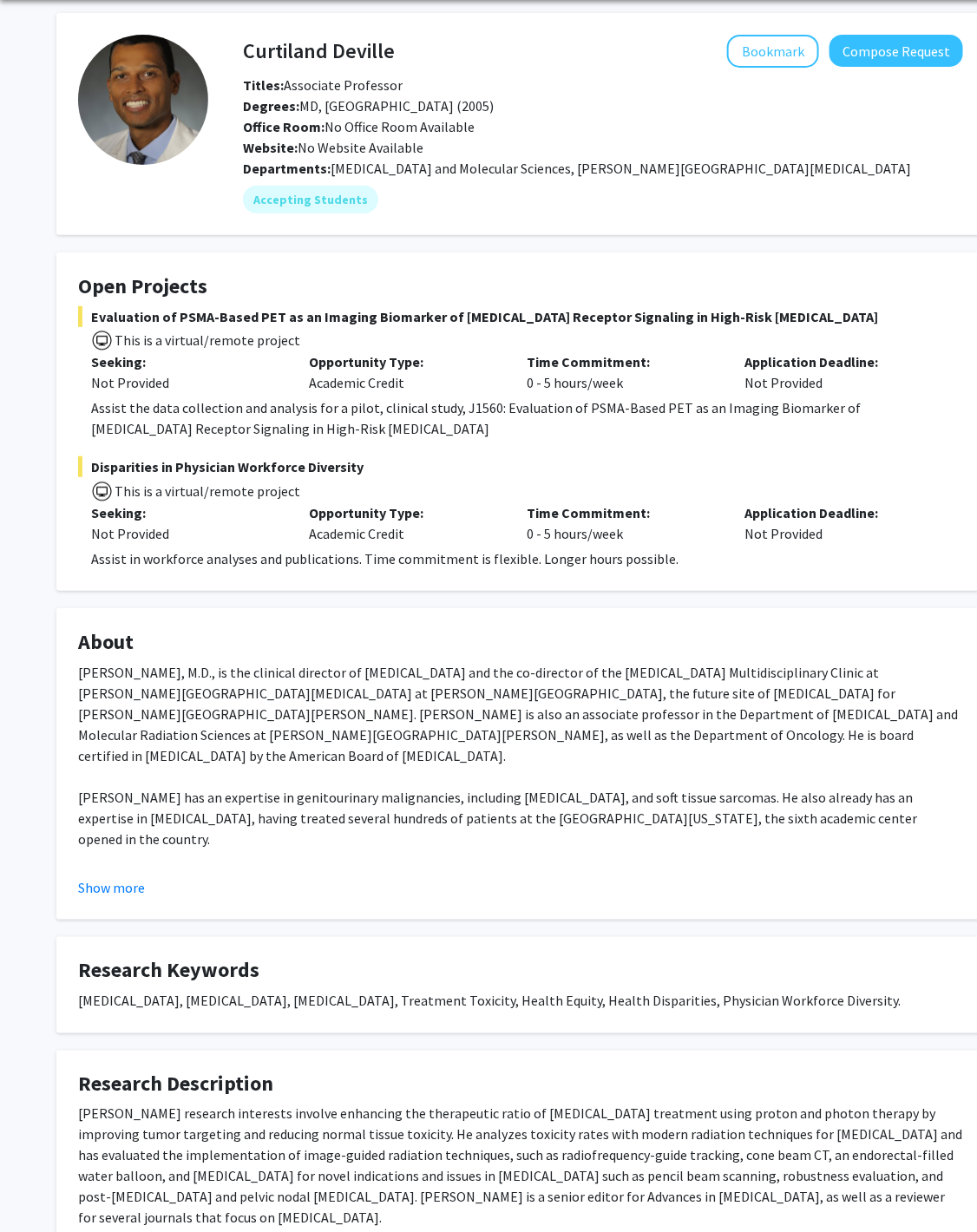
click at [135, 866] on div "Curtiland Deville, Jr., M.D., is the clinical director of radiation oncology an…" at bounding box center [520, 890] width 885 height 458
click at [135, 874] on fg-read-more "Curtiland Deville, Jr., M.D., is the clinical director of radiation oncology an…" at bounding box center [520, 780] width 885 height 236
click at [117, 887] on button "Show more" at bounding box center [111, 887] width 67 height 21
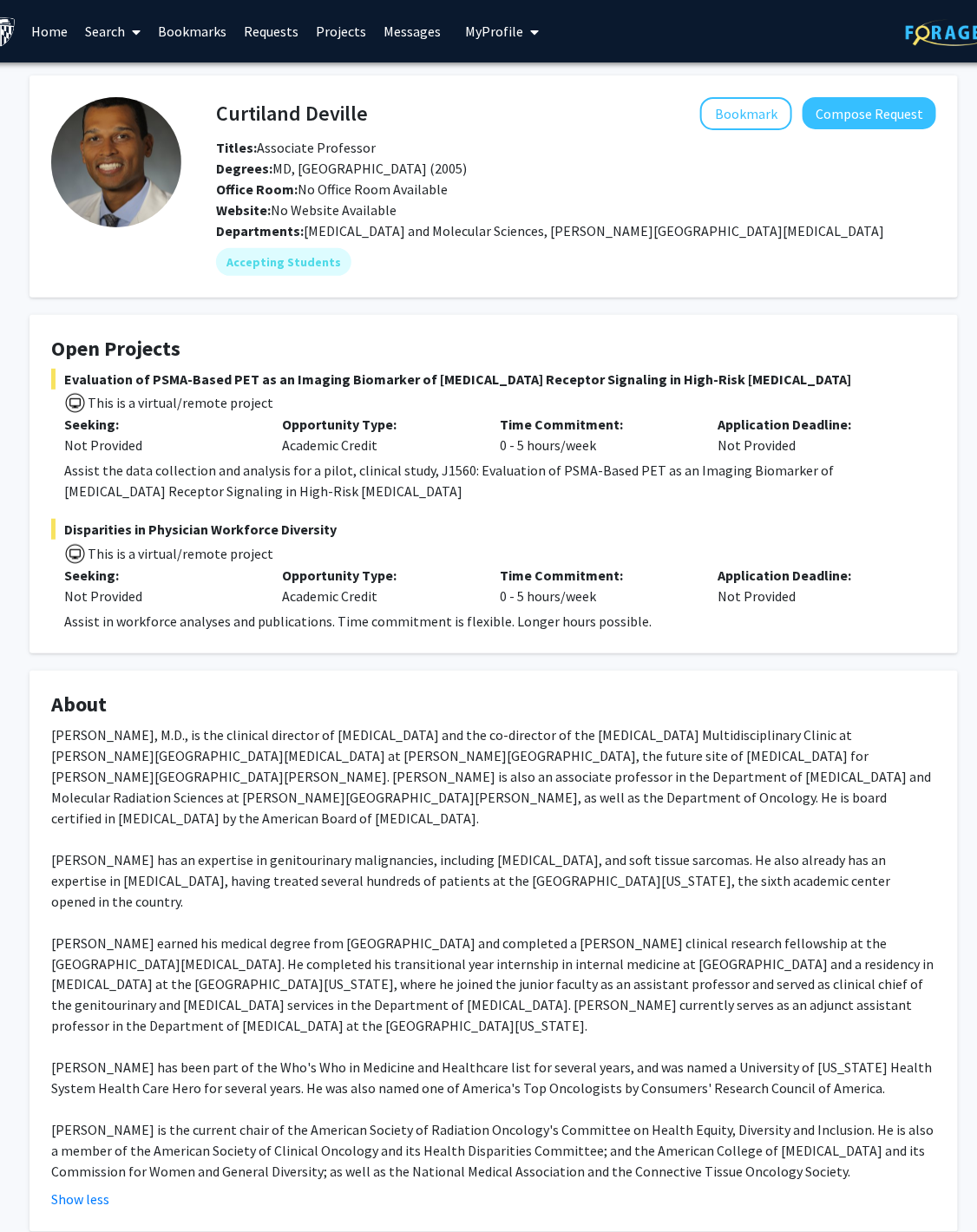
scroll to position [0, 0]
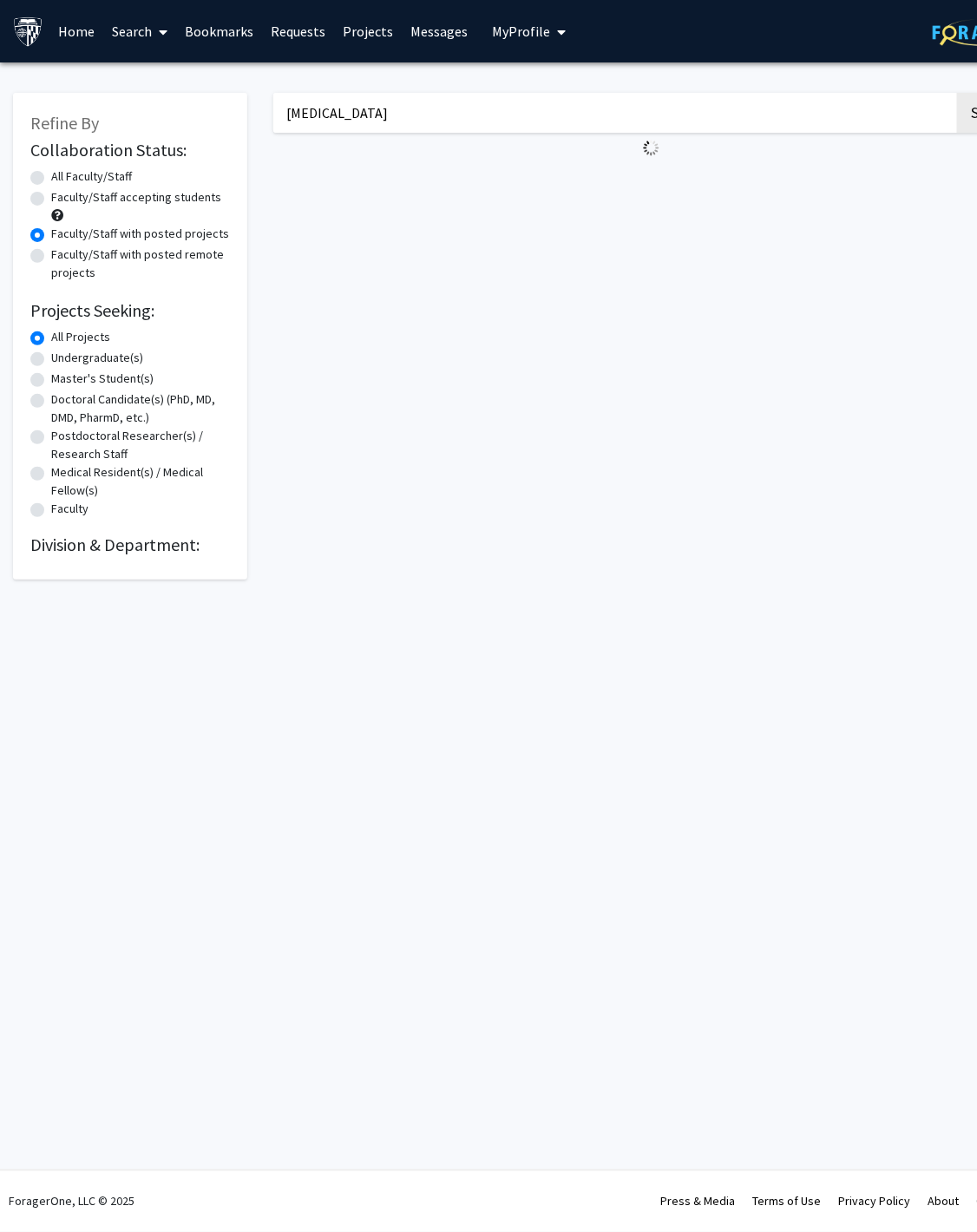
scroll to position [0, 64]
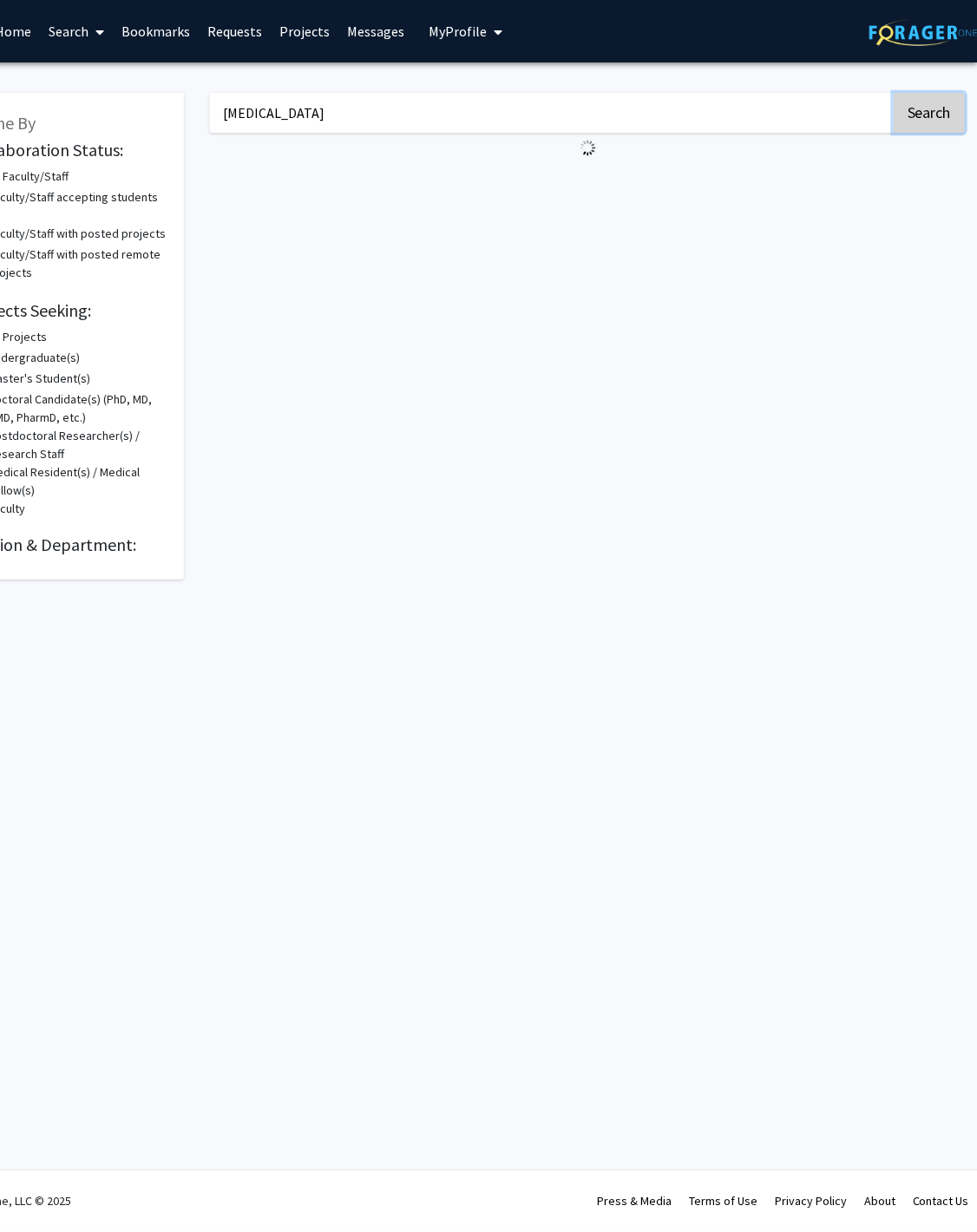
click at [942, 100] on button "Search" at bounding box center [928, 112] width 71 height 40
radio input "true"
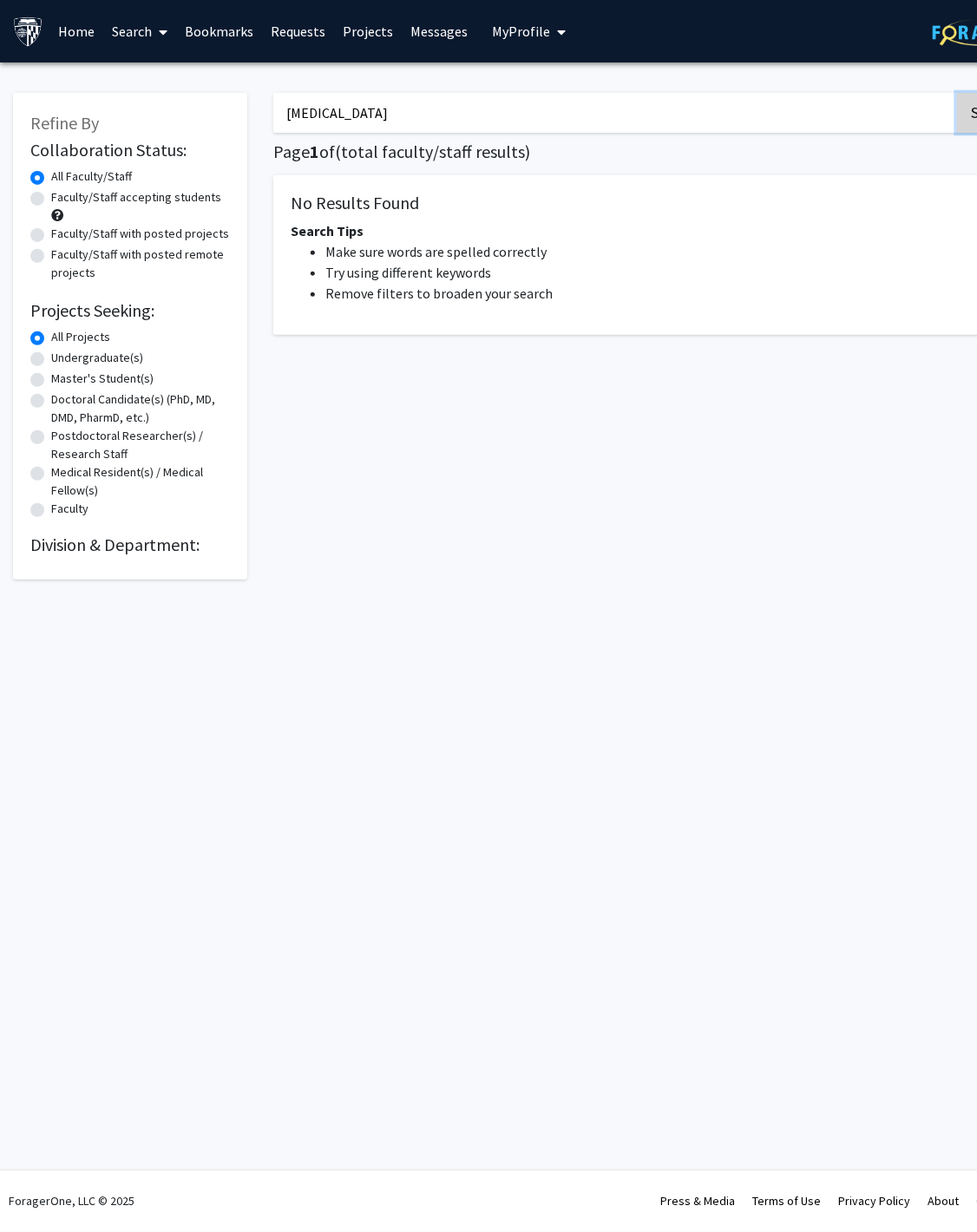
click at [968, 114] on button "Search" at bounding box center [992, 112] width 71 height 40
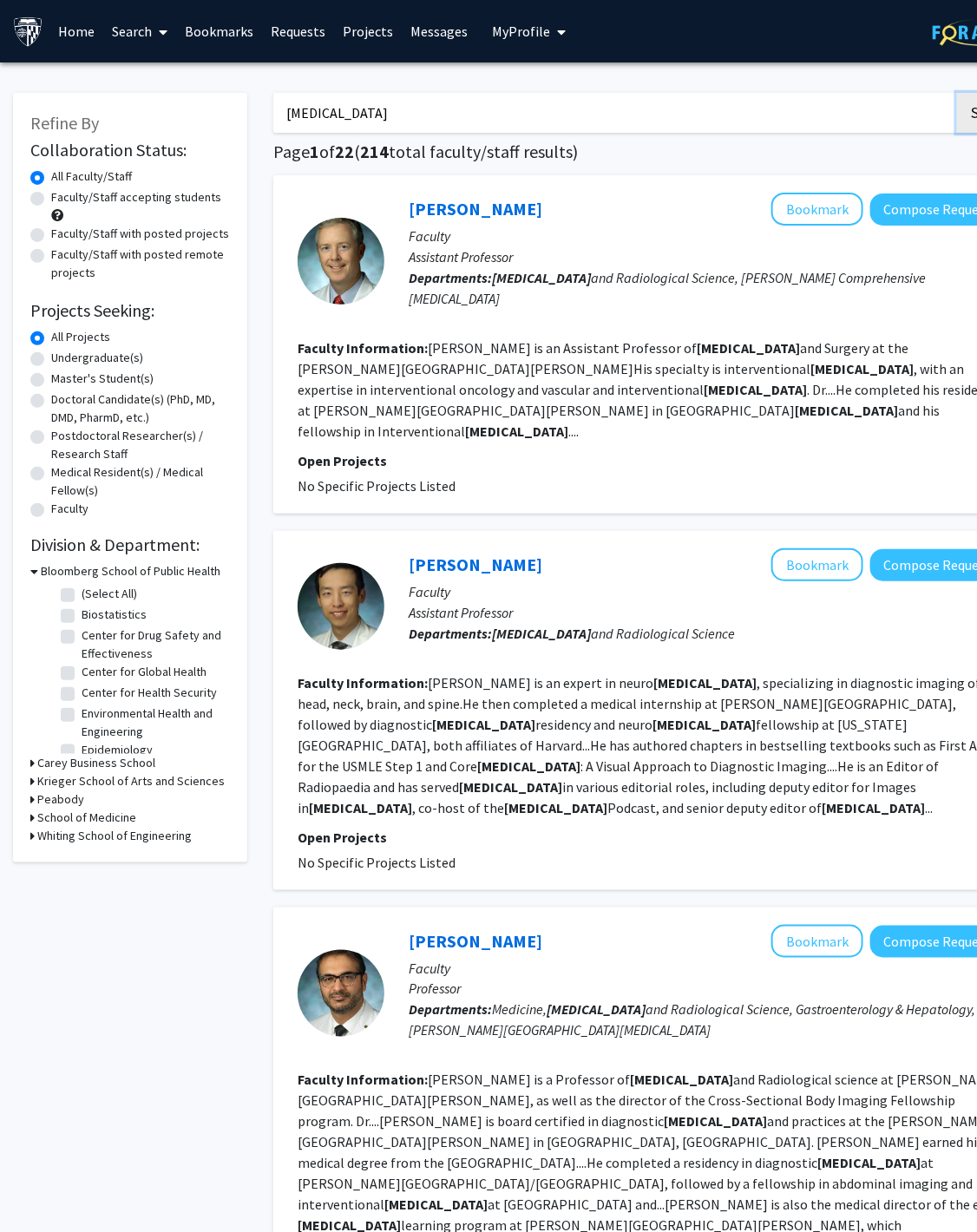
scroll to position [0, 64]
